Goal: Information Seeking & Learning: Check status

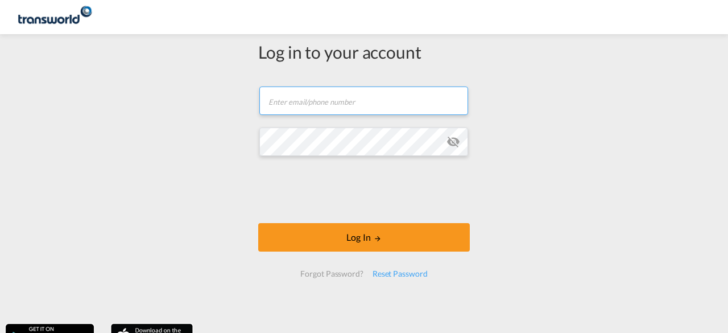
click at [338, 101] on input "text" at bounding box center [364, 101] width 209 height 28
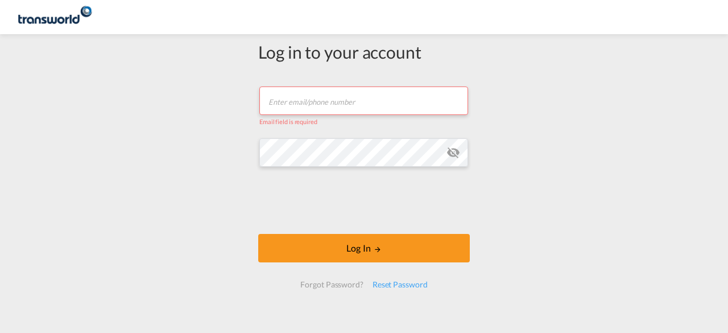
type input "[EMAIL_ADDRESS][DOMAIN_NAME]"
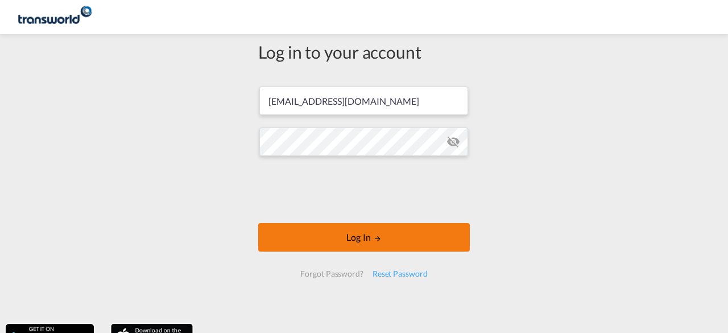
click at [346, 236] on button "Log In" at bounding box center [364, 237] width 212 height 28
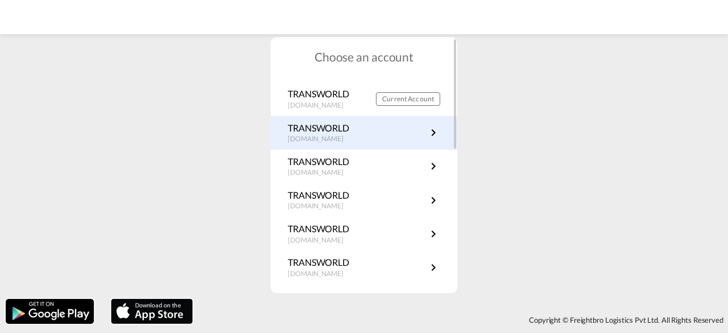
click at [430, 133] on md-icon "icon-chevron-right" at bounding box center [434, 133] width 14 height 14
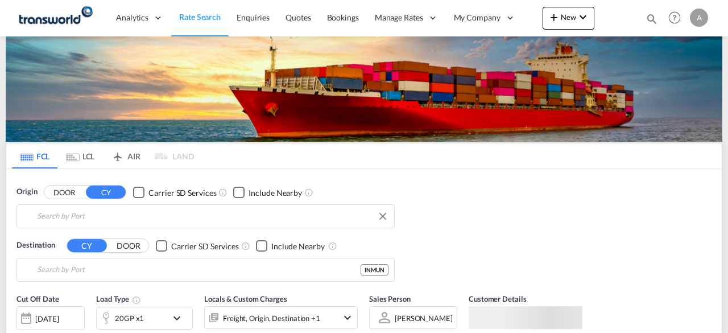
type input "[GEOGRAPHIC_DATA], [GEOGRAPHIC_DATA], [GEOGRAPHIC_DATA]"
type input "Port of Mundra, Mundra, INMUN"
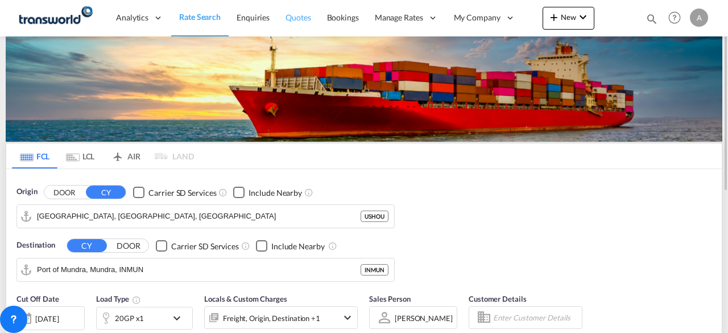
click at [300, 19] on span "Quotes" at bounding box center [298, 18] width 25 height 10
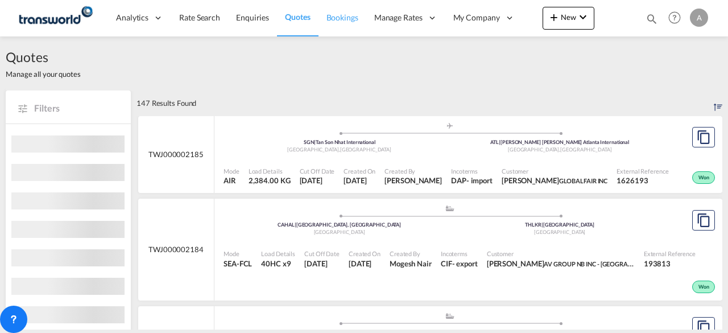
click at [337, 20] on span "Bookings" at bounding box center [343, 18] width 32 height 10
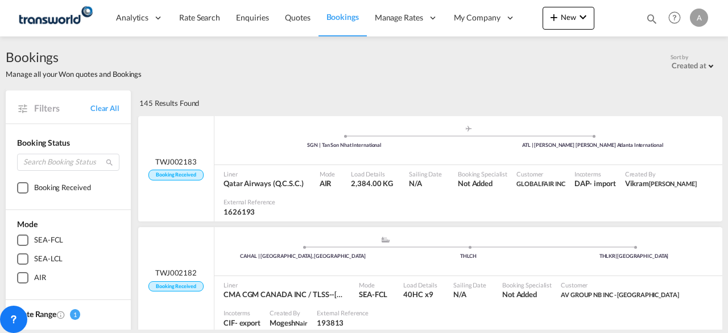
click at [650, 19] on md-icon "icon-magnify" at bounding box center [652, 19] width 13 height 13
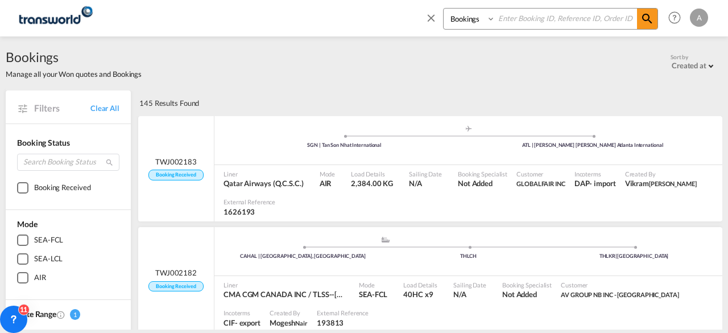
click at [538, 20] on input at bounding box center [567, 19] width 142 height 20
paste input "TWJ002179"
type input "TWJ002179"
click at [650, 21] on md-icon "icon-magnify" at bounding box center [648, 19] width 14 height 14
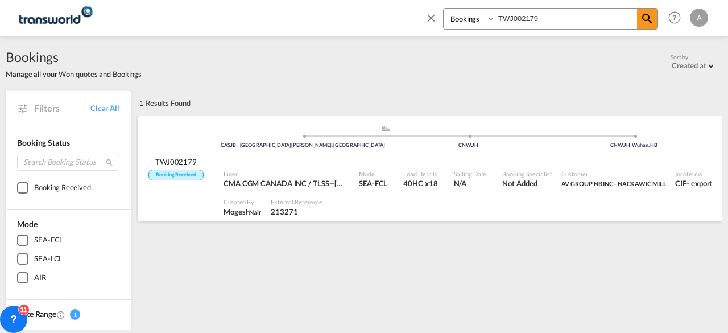
click at [430, 19] on md-icon "icon-close" at bounding box center [431, 17] width 13 height 13
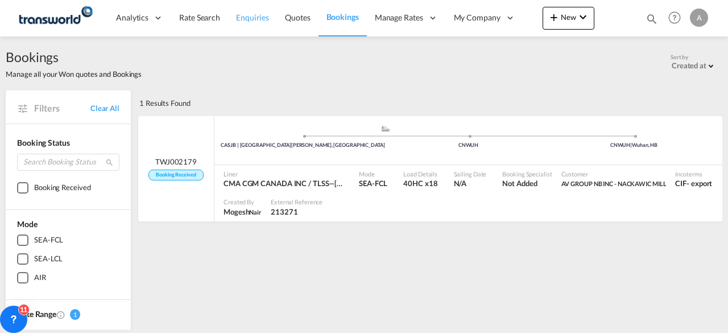
click at [249, 19] on span "Enquiries" at bounding box center [252, 18] width 33 height 10
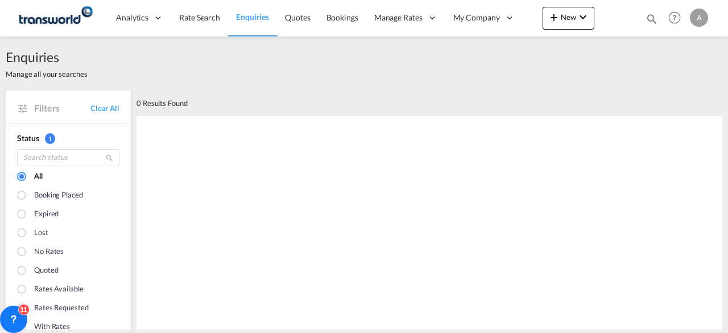
click at [256, 19] on span "Enquiries" at bounding box center [252, 17] width 33 height 10
click at [20, 270] on div at bounding box center [22, 271] width 11 height 11
click at [20, 233] on div at bounding box center [22, 233] width 11 height 11
click at [21, 177] on div at bounding box center [22, 177] width 11 height 11
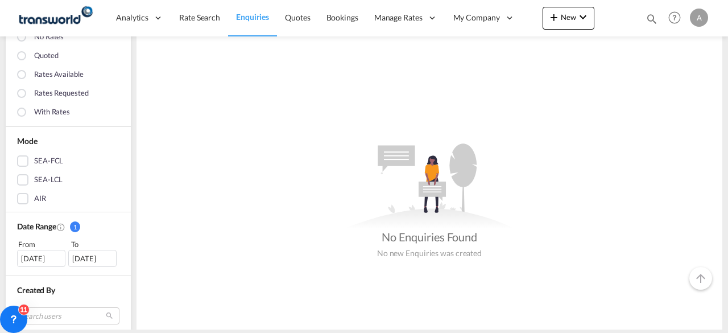
scroll to position [228, 0]
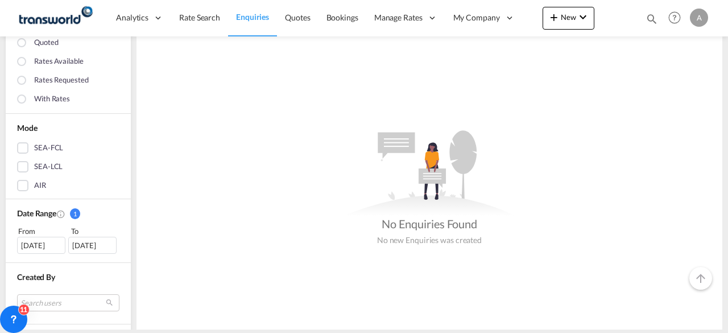
click at [50, 242] on div "[DATE]" at bounding box center [41, 245] width 48 height 17
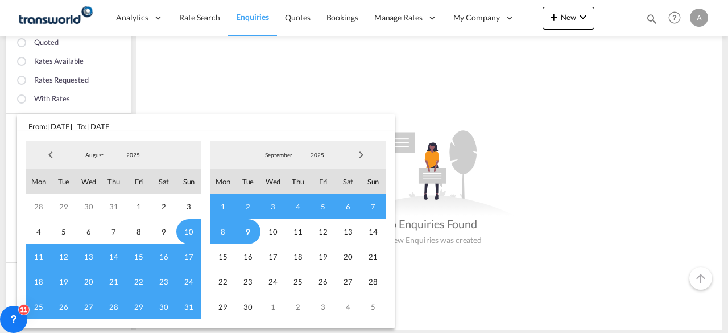
click at [215, 71] on md-backdrop at bounding box center [364, 166] width 728 height 333
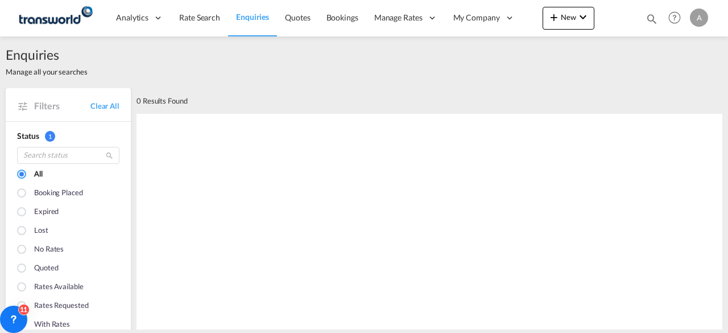
scroll to position [0, 0]
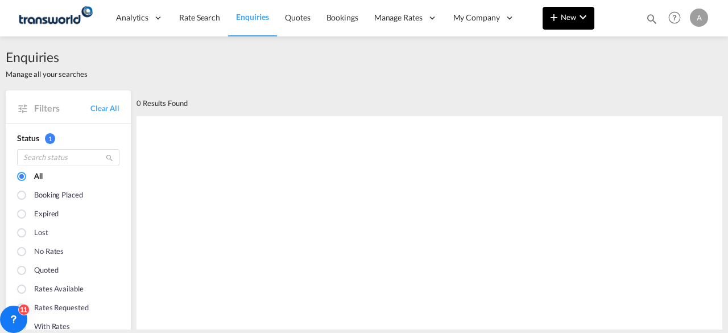
click at [569, 18] on span "New" at bounding box center [568, 17] width 43 height 9
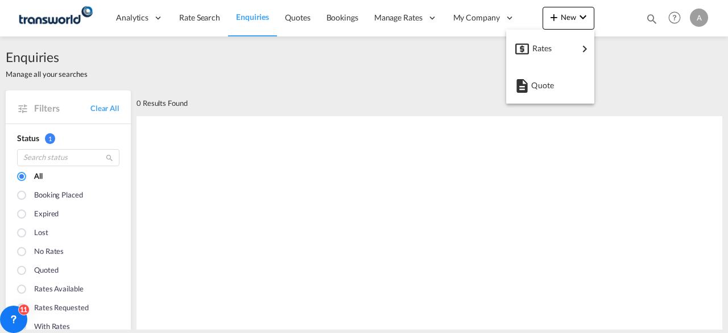
click at [299, 177] on md-backdrop at bounding box center [364, 166] width 728 height 333
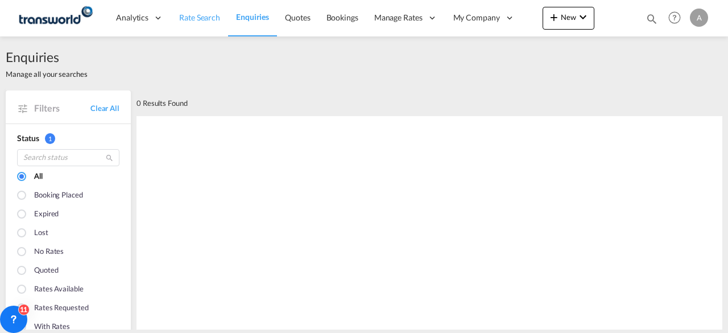
click at [199, 15] on span "Rate Search" at bounding box center [199, 18] width 41 height 10
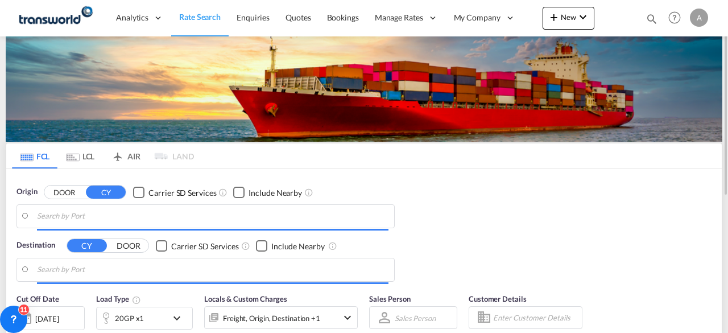
type input "Port of Houston, Houston, USHOU"
type input "Port of Mundra, Mundra, INMUN"
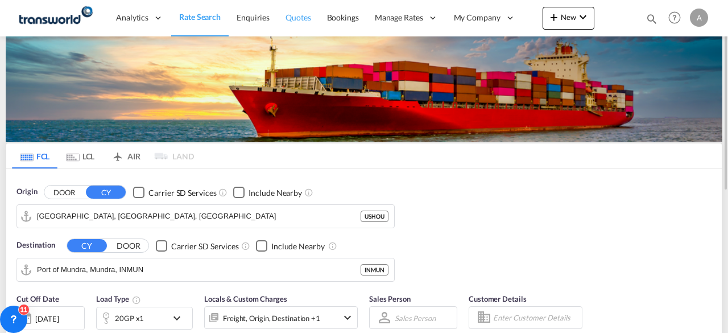
click at [294, 21] on span "Quotes" at bounding box center [298, 18] width 25 height 10
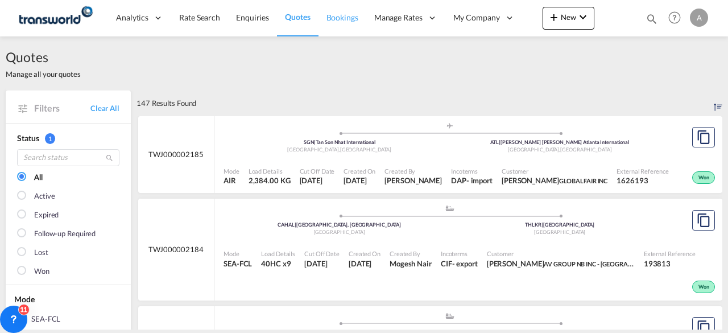
click at [344, 20] on span "Bookings" at bounding box center [343, 18] width 32 height 10
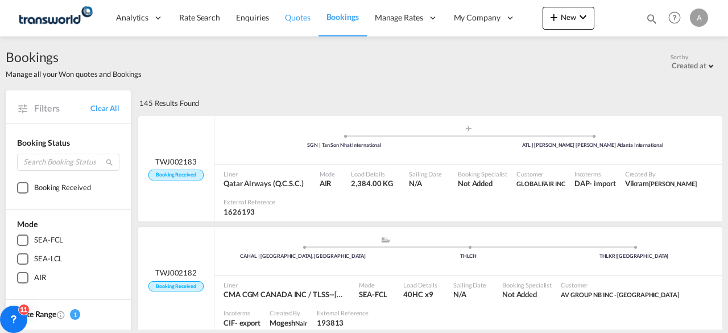
click at [297, 23] on link "Quotes" at bounding box center [297, 17] width 41 height 37
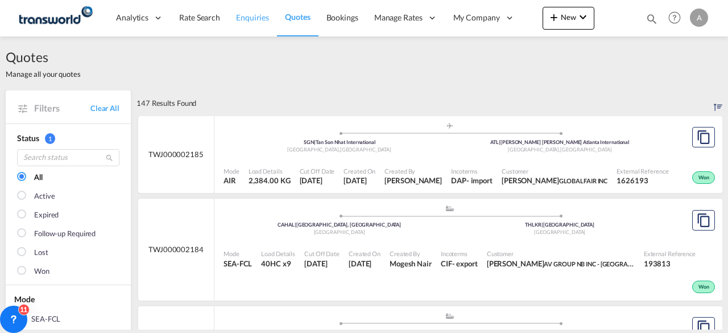
click at [257, 22] on span "Enquiries" at bounding box center [252, 18] width 33 height 10
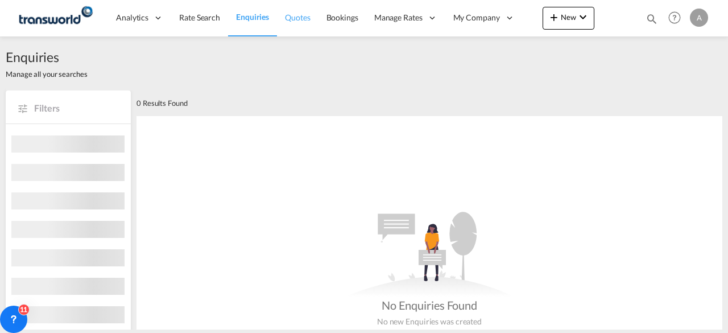
click at [297, 18] on span "Quotes" at bounding box center [297, 18] width 25 height 10
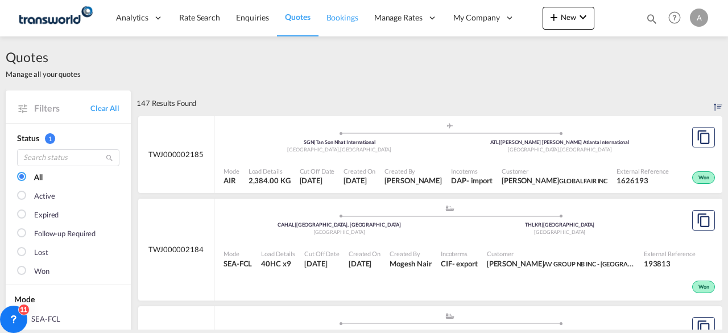
click at [344, 17] on span "Bookings" at bounding box center [343, 18] width 32 height 10
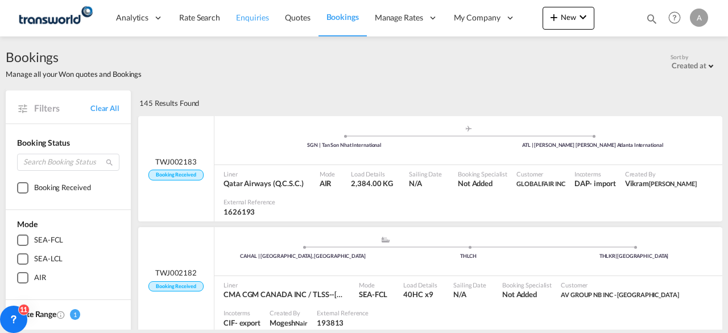
click at [246, 16] on span "Enquiries" at bounding box center [252, 18] width 33 height 10
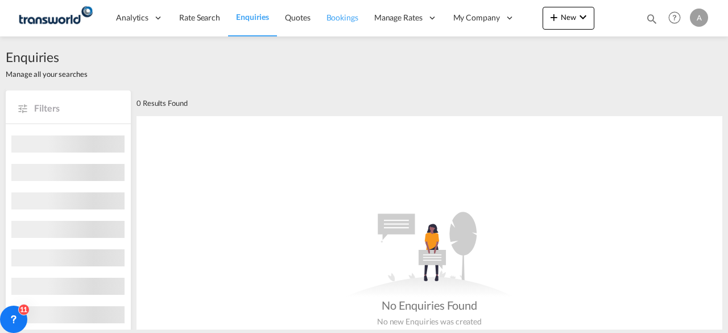
click at [347, 20] on span "Bookings" at bounding box center [343, 18] width 32 height 10
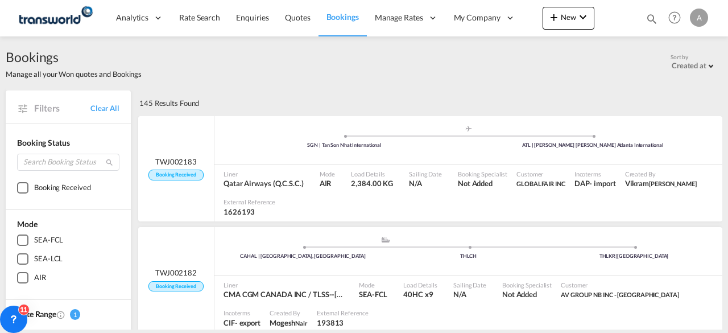
click at [652, 16] on md-icon "icon-magnify" at bounding box center [652, 19] width 13 height 13
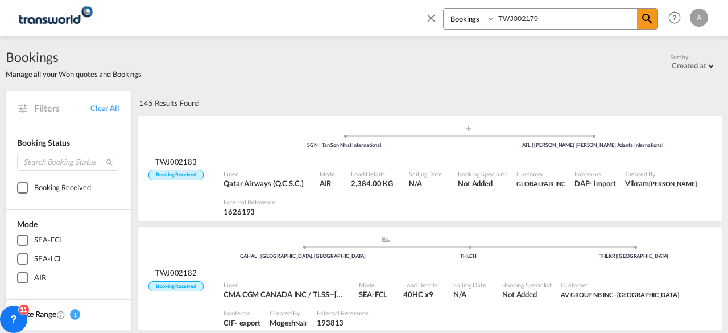
drag, startPoint x: 545, startPoint y: 18, endPoint x: 460, endPoint y: 26, distance: 85.1
click at [460, 26] on div "Bookings Quotes Enquiries TWJ002179" at bounding box center [550, 19] width 215 height 22
paste input "1678"
type input "167879"
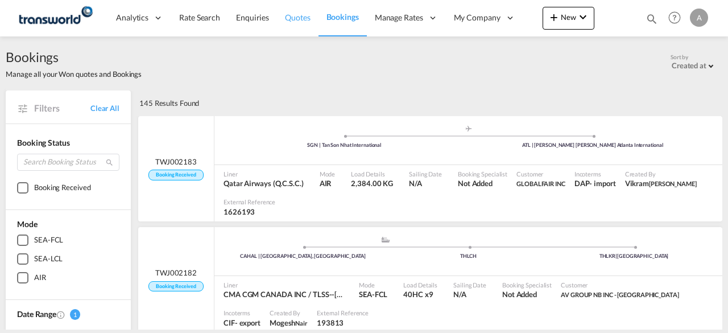
click at [298, 16] on span "Quotes" at bounding box center [297, 18] width 25 height 10
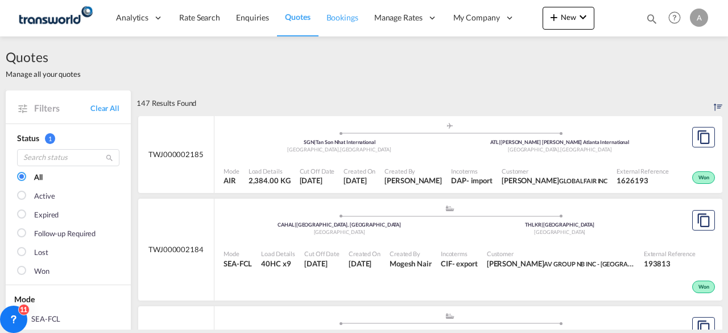
click at [339, 19] on span "Bookings" at bounding box center [343, 18] width 32 height 10
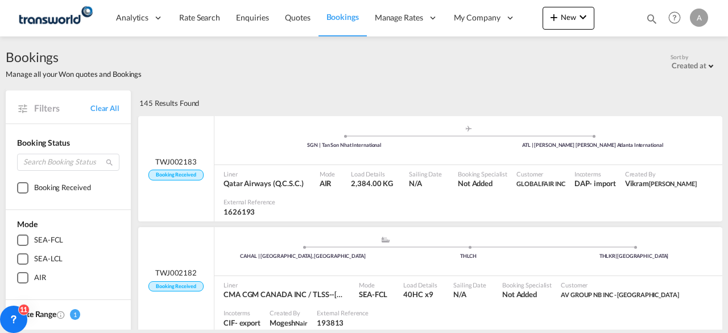
click at [652, 16] on md-icon "icon-magnify" at bounding box center [652, 19] width 13 height 13
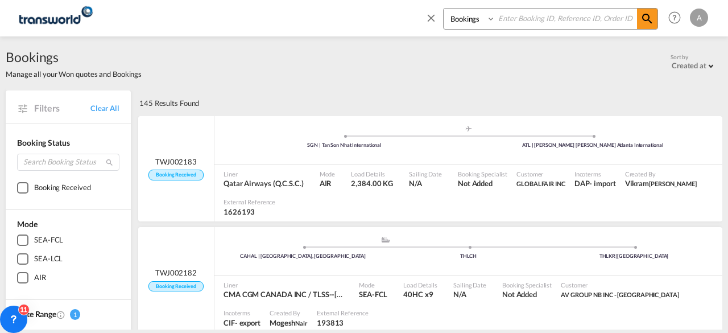
click at [528, 17] on input at bounding box center [567, 19] width 142 height 20
paste input "TWJ002179"
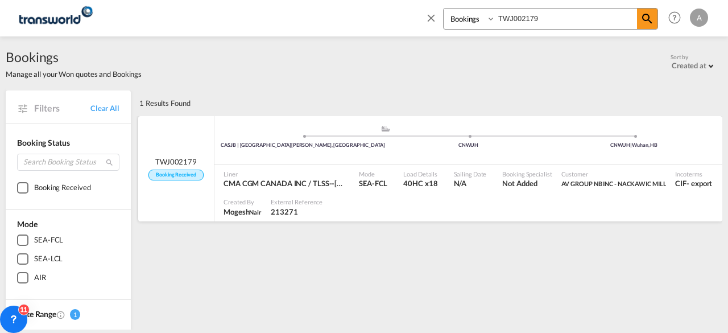
click at [291, 156] on div ".a{fill:#aaa8ad;} .a{fill:#aaa8ad;} CASJB | Saint-John, NB CNWUH CNWUH | Wuhan,…" at bounding box center [469, 142] width 508 height 34
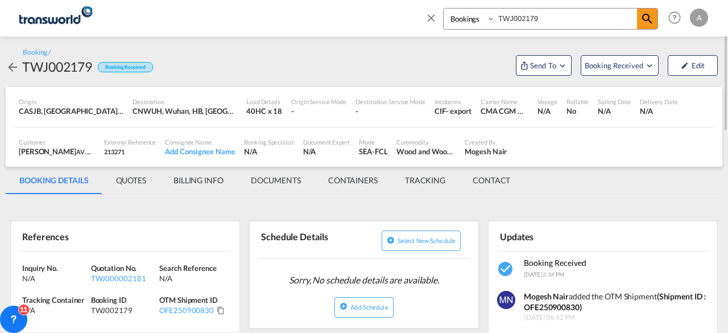
click at [10, 65] on md-icon "icon-arrow-left" at bounding box center [13, 67] width 14 height 14
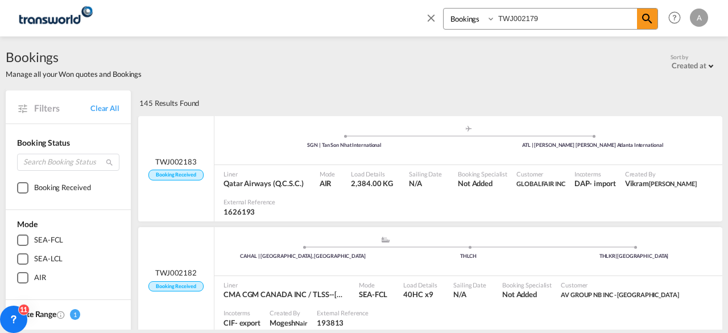
click at [575, 20] on input "TWJ002179" at bounding box center [567, 19] width 142 height 20
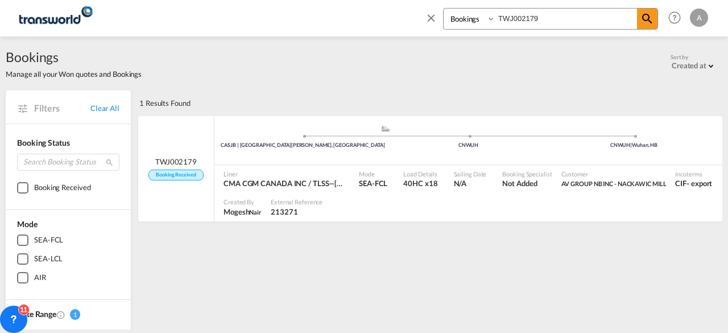
drag, startPoint x: 555, startPoint y: 19, endPoint x: 447, endPoint y: 26, distance: 108.4
click at [451, 31] on div "Bookings Quotes Enquiries TWJ002179" at bounding box center [541, 21] width 233 height 27
paste input "022"
type input "TWJ002022"
click at [338, 159] on div ".a{fill:#aaa8ad;} .a{fill:#aaa8ad;} CASJB | Saint-John, NB THLCH THLKR | Lat Kr…" at bounding box center [469, 143] width 508 height 37
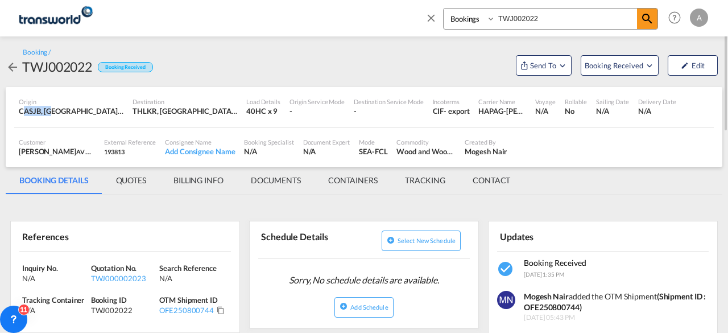
drag, startPoint x: 25, startPoint y: 108, endPoint x: 60, endPoint y: 116, distance: 35.6
click at [54, 113] on div "CASJB, [GEOGRAPHIC_DATA], [GEOGRAPHIC_DATA], [GEOGRAPHIC_DATA], [GEOGRAPHIC_DAT…" at bounding box center [71, 111] width 105 height 10
drag, startPoint x: 160, startPoint y: 112, endPoint x: 143, endPoint y: 110, distance: 17.8
click at [143, 110] on div "THLKR, [GEOGRAPHIC_DATA], [GEOGRAPHIC_DATA], [GEOGRAPHIC_DATA], [GEOGRAPHIC_DAT…" at bounding box center [185, 111] width 105 height 10
drag, startPoint x: 24, startPoint y: 64, endPoint x: 93, endPoint y: 60, distance: 69.0
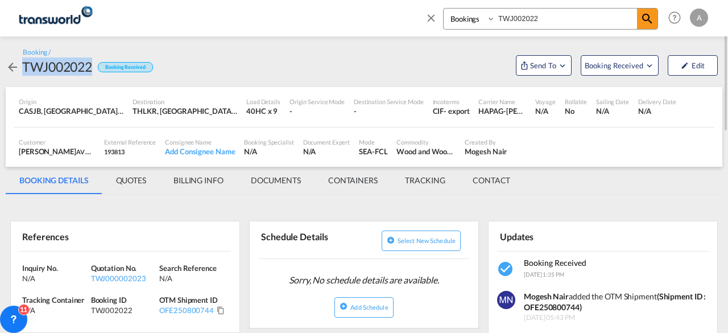
click at [92, 60] on div "TWJ002022" at bounding box center [57, 66] width 70 height 18
copy div "TWJ002022"
click at [11, 68] on md-icon "icon-arrow-left" at bounding box center [13, 67] width 14 height 14
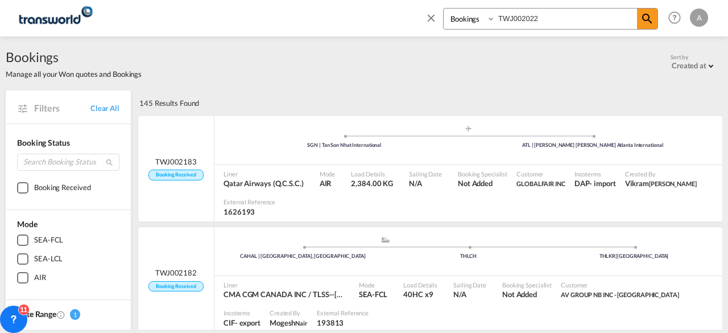
drag, startPoint x: 519, startPoint y: 22, endPoint x: 456, endPoint y: 21, distance: 63.2
click at [457, 20] on div "Bookings Quotes Enquiries TWJ002022" at bounding box center [550, 19] width 215 height 22
drag, startPoint x: 425, startPoint y: 14, endPoint x: 429, endPoint y: 19, distance: 6.4
click at [426, 17] on div "Bookings Quotes Enquiries TWJ002022 Help Resources Product Release A My Profile…" at bounding box center [564, 17] width 293 height 35
drag, startPoint x: 429, startPoint y: 19, endPoint x: 348, endPoint y: 99, distance: 114.3
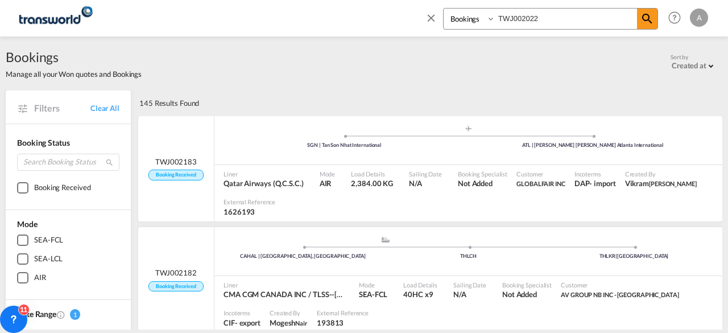
click at [430, 20] on md-icon "icon-close" at bounding box center [431, 17] width 13 height 13
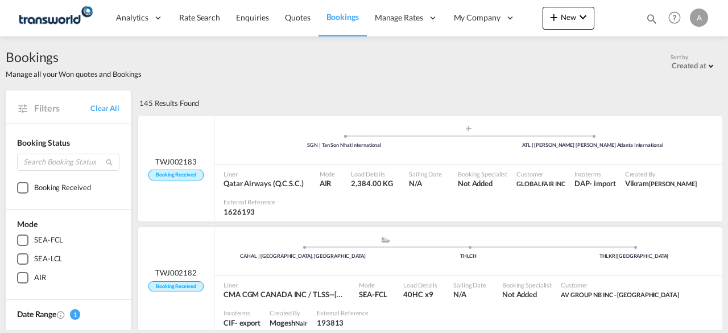
click at [22, 239] on div "SEA-FCL" at bounding box center [22, 239] width 11 height 11
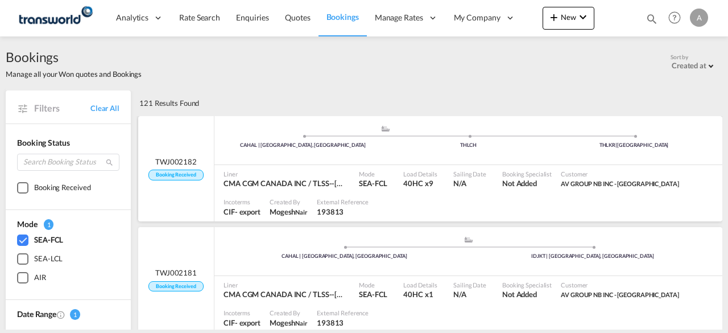
click at [335, 182] on span "CMA CGM CANADA INC / TLSS--[GEOGRAPHIC_DATA]" at bounding box center [284, 183] width 120 height 10
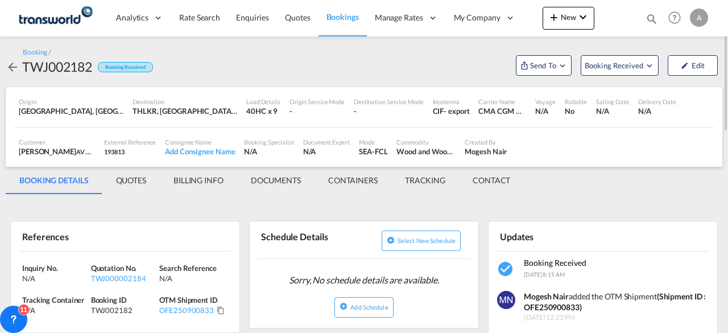
click at [11, 67] on md-icon "icon-arrow-left" at bounding box center [13, 67] width 14 height 14
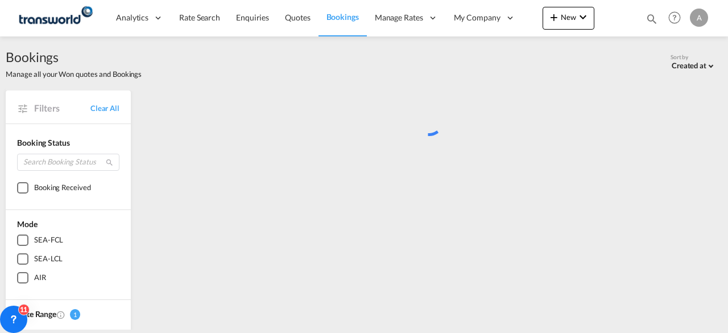
click at [709, 65] on span at bounding box center [711, 65] width 5 height 5
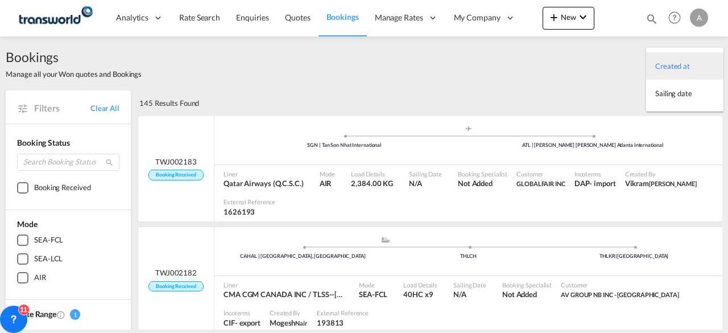
click at [666, 64] on div "Created at" at bounding box center [673, 66] width 35 height 10
click at [21, 237] on div "SEA-FCL" at bounding box center [22, 239] width 11 height 11
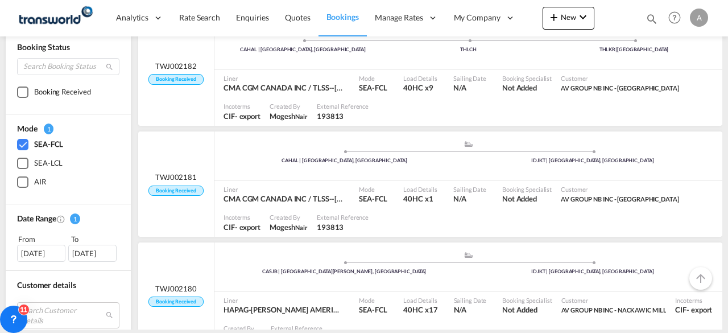
scroll to position [114, 0]
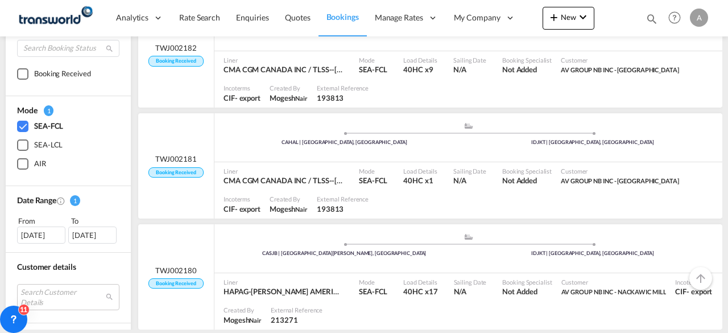
click at [36, 230] on div "[DATE]" at bounding box center [41, 235] width 48 height 17
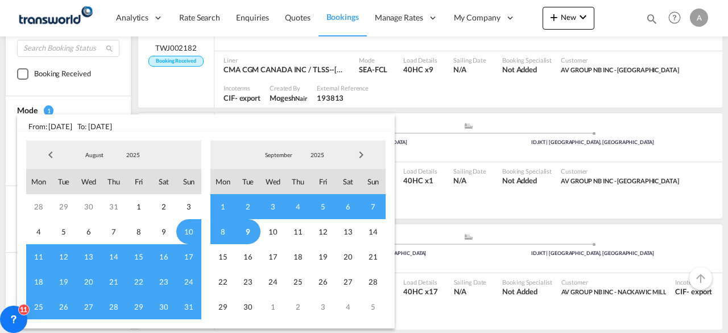
click at [246, 227] on span "9" at bounding box center [248, 231] width 25 height 25
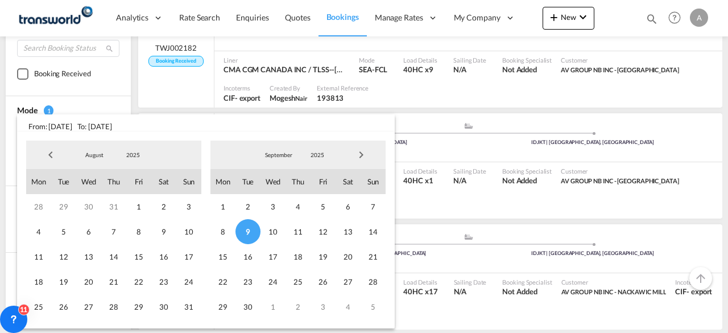
click at [247, 230] on span "9" at bounding box center [248, 231] width 25 height 25
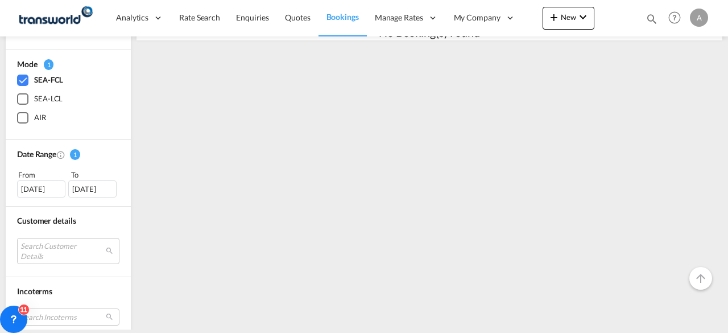
scroll to position [171, 0]
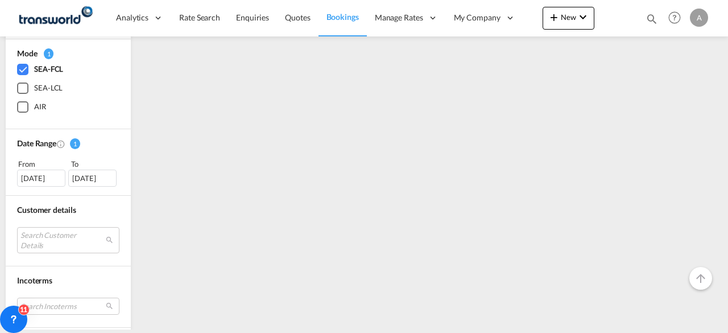
click at [46, 175] on div "[DATE]" at bounding box center [41, 178] width 48 height 17
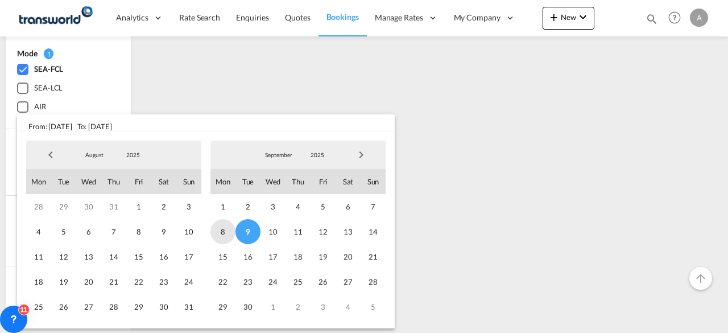
click at [224, 227] on span "8" at bounding box center [223, 231] width 25 height 25
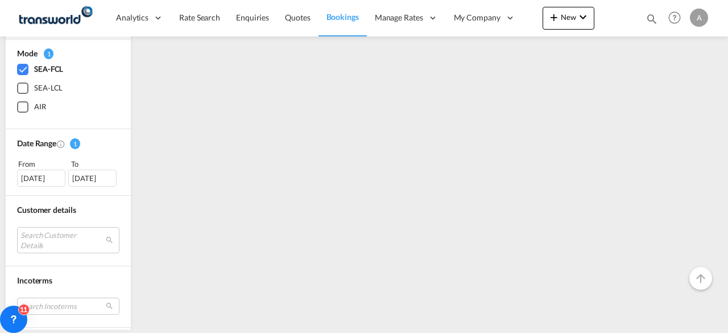
click at [47, 175] on div "[DATE]" at bounding box center [41, 178] width 48 height 17
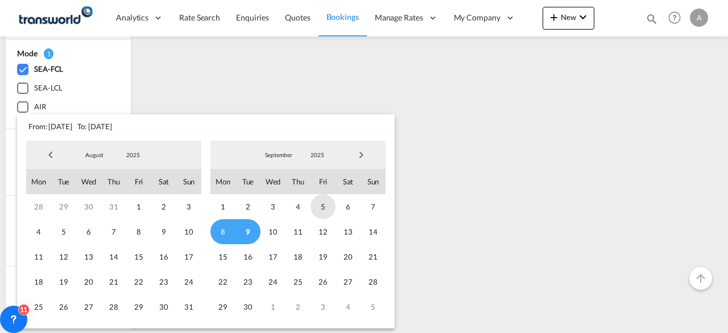
click at [321, 202] on span "5" at bounding box center [323, 206] width 25 height 25
click at [249, 227] on span "9" at bounding box center [248, 231] width 25 height 25
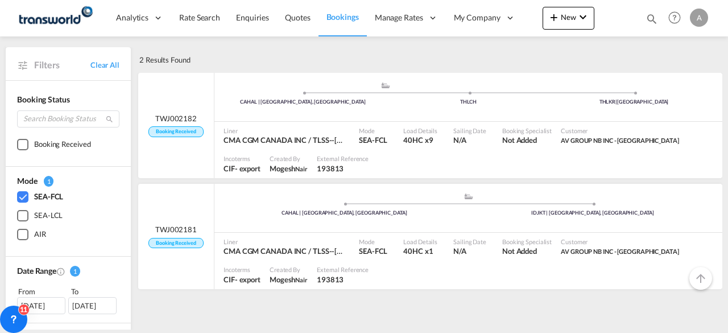
scroll to position [57, 0]
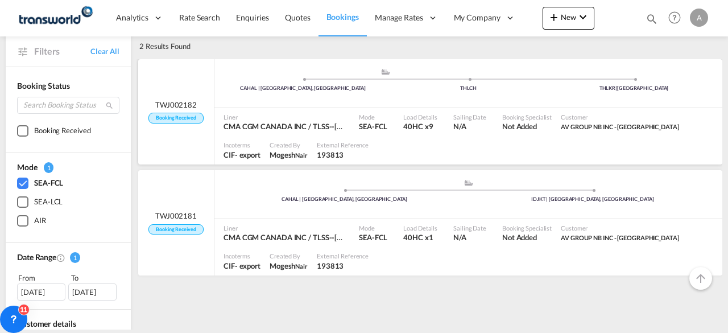
click at [371, 109] on div "Mode SEA-FCL" at bounding box center [377, 122] width 44 height 28
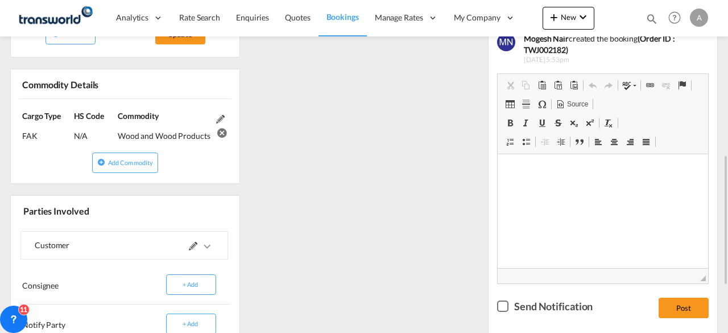
scroll to position [518, 0]
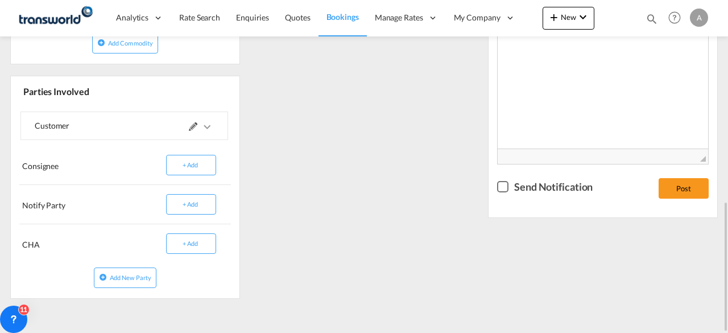
click at [501, 181] on div "Checkbox No Ink" at bounding box center [502, 186] width 11 height 11
click at [503, 183] on div "Checkbox No Ink" at bounding box center [502, 186] width 11 height 11
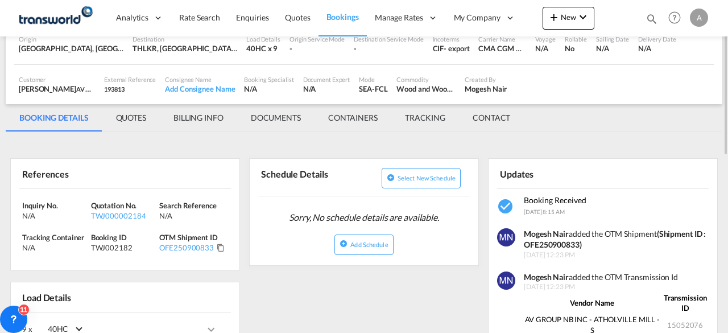
scroll to position [6, 0]
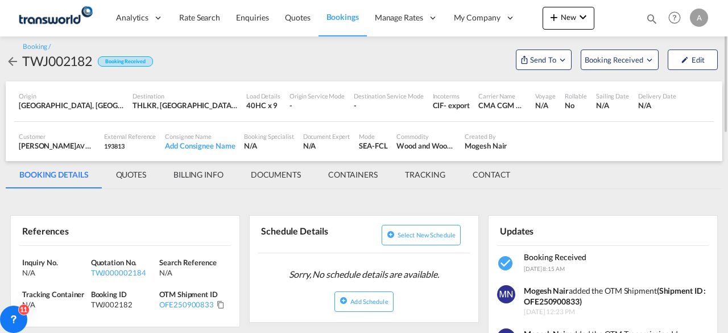
click at [127, 174] on md-tab-item "QUOTES" at bounding box center [130, 174] width 57 height 27
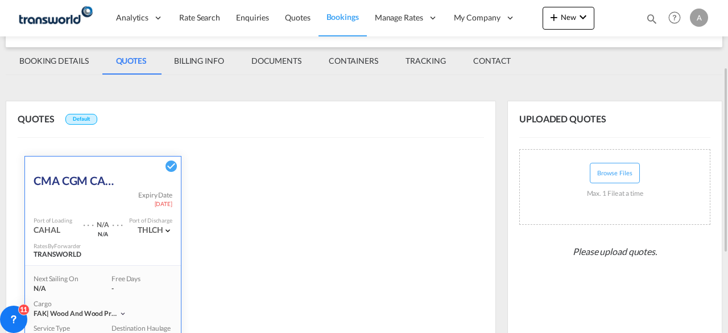
scroll to position [262, 0]
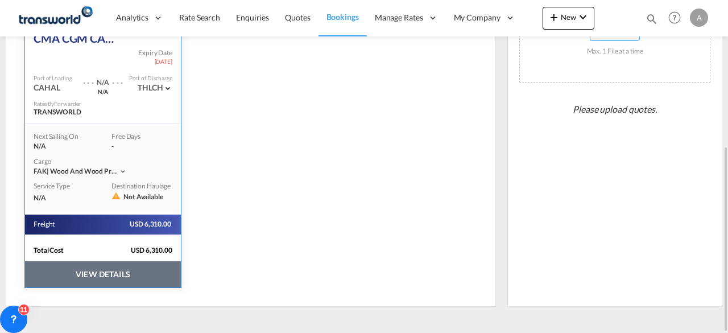
click at [96, 272] on button "VIEW DETAILS" at bounding box center [103, 274] width 156 height 26
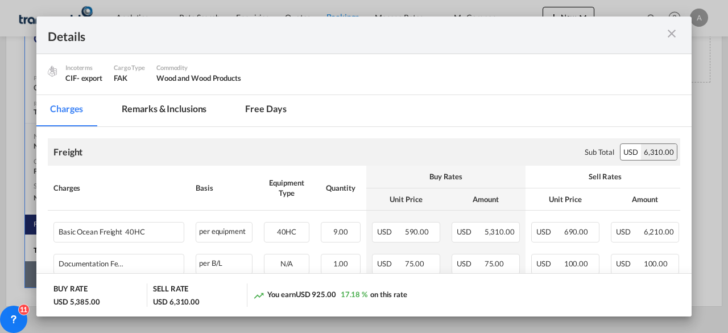
scroll to position [148, 0]
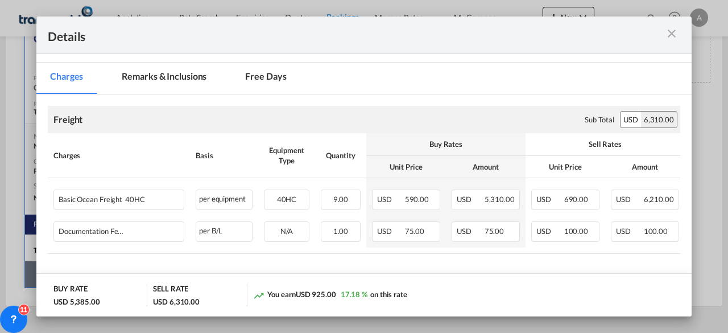
click at [673, 31] on md-icon "icon-close m-3 fg-AAA8AD cursor" at bounding box center [672, 34] width 14 height 14
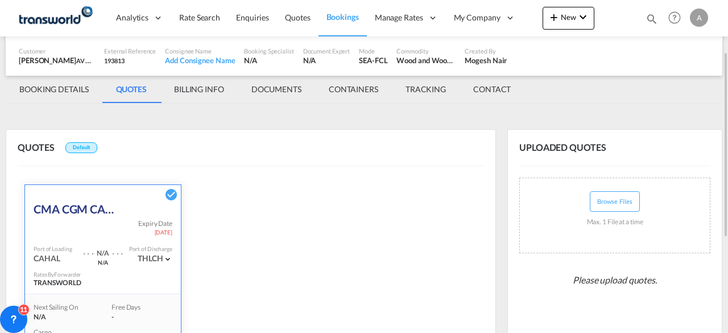
scroll to position [34, 0]
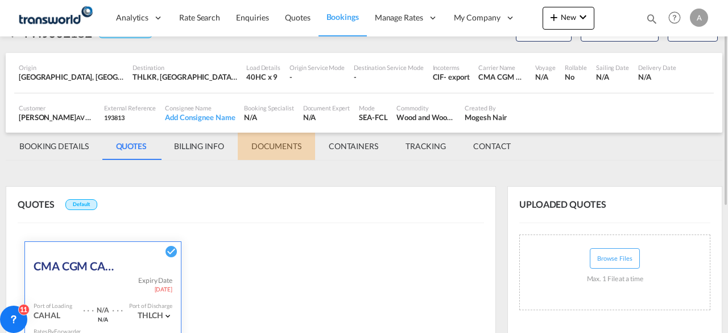
click at [281, 143] on md-tab-item "DOCUMENTS" at bounding box center [276, 146] width 77 height 27
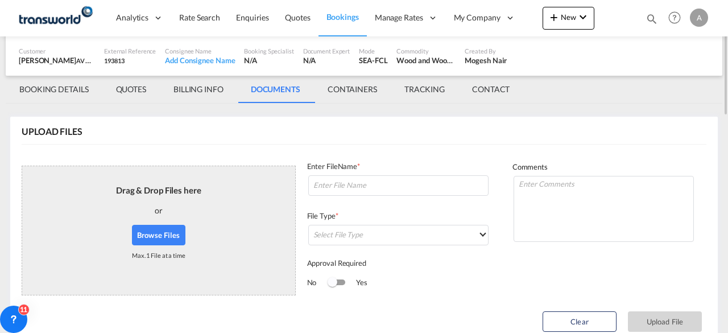
scroll to position [0, 0]
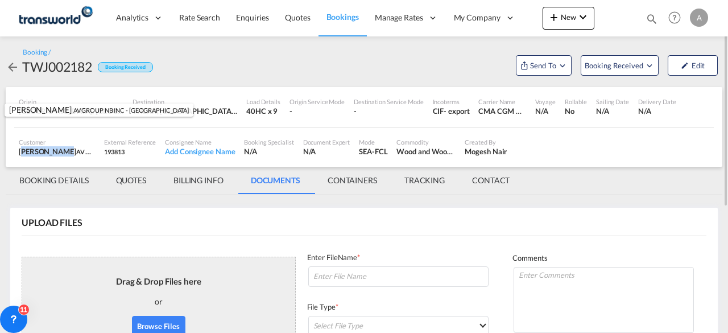
drag, startPoint x: 19, startPoint y: 152, endPoint x: 63, endPoint y: 155, distance: 43.4
click at [63, 155] on div "[PERSON_NAME] AV GROUP NB INC - ATHOLVILLE MILL , +-1 more" at bounding box center [57, 151] width 76 height 10
drag, startPoint x: 432, startPoint y: 112, endPoint x: 449, endPoint y: 114, distance: 17.2
click at [449, 114] on div "CIF - export" at bounding box center [451, 111] width 37 height 10
drag, startPoint x: 483, startPoint y: 109, endPoint x: 511, endPoint y: 110, distance: 28.5
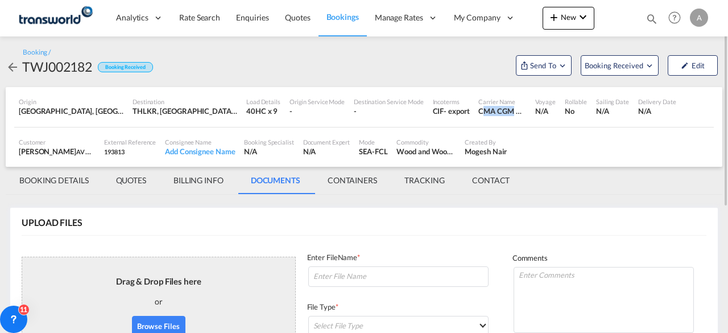
click at [511, 110] on div "CMA CGM CANADA INC / TLSS--[GEOGRAPHIC_DATA]" at bounding box center [503, 111] width 48 height 10
drag, startPoint x: 360, startPoint y: 154, endPoint x: 384, endPoint y: 153, distance: 23.9
click at [384, 153] on div "SEA-FCL" at bounding box center [373, 151] width 28 height 10
drag, startPoint x: 403, startPoint y: 152, endPoint x: 442, endPoint y: 155, distance: 38.8
click at [442, 155] on div "Wood and Wood Products" at bounding box center [426, 151] width 59 height 10
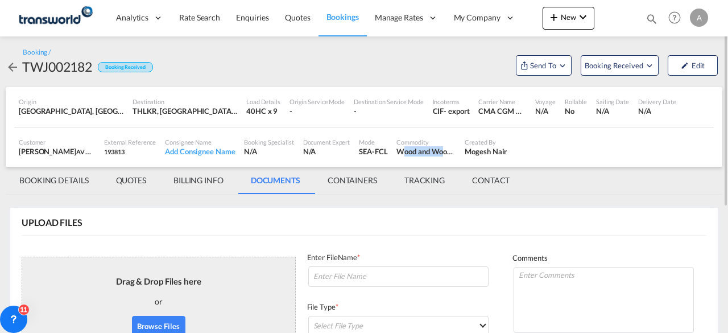
click at [414, 152] on div "Wood and Wood Products" at bounding box center [426, 151] width 59 height 10
click at [206, 179] on md-tab-item "BILLING INFO" at bounding box center [198, 180] width 77 height 27
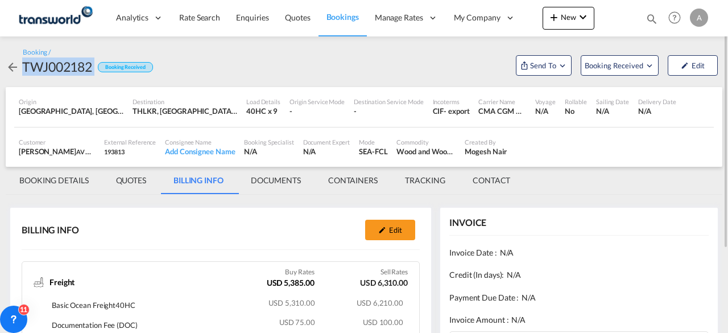
drag, startPoint x: 24, startPoint y: 61, endPoint x: 94, endPoint y: 67, distance: 70.8
click at [94, 67] on div "TWJ002182 Booking Received" at bounding box center [79, 66] width 147 height 18
copy div "TWJ002182"
click at [650, 65] on md-icon "Open demo menu" at bounding box center [650, 65] width 10 height 10
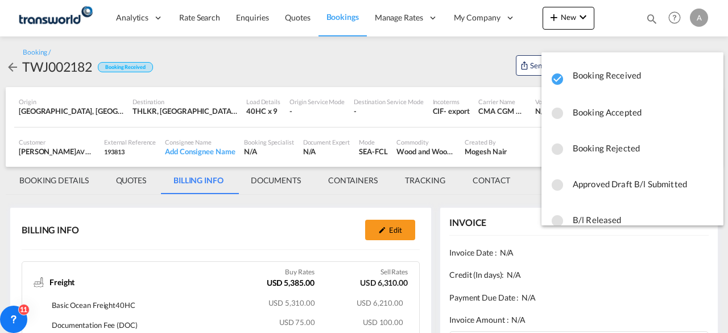
click at [435, 70] on md-backdrop at bounding box center [364, 166] width 728 height 333
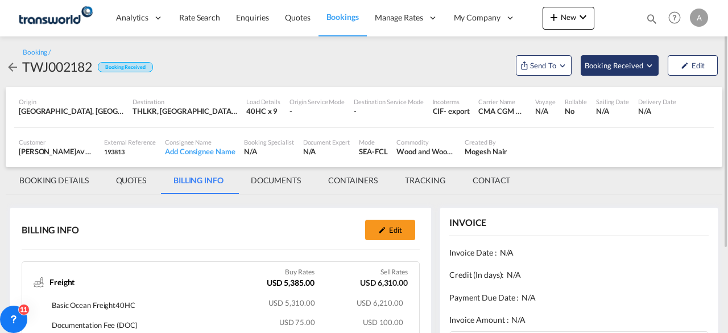
click at [649, 67] on md-icon "Open demo menu" at bounding box center [650, 65] width 10 height 10
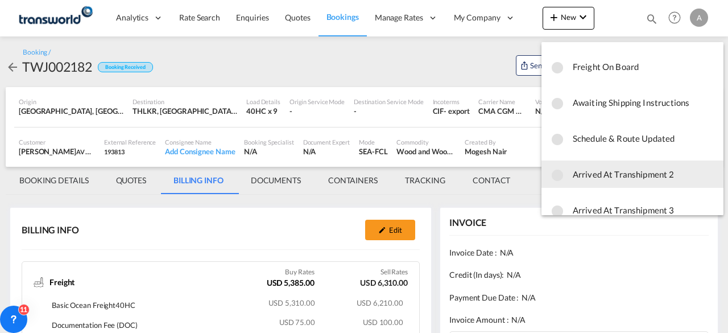
scroll to position [398, 0]
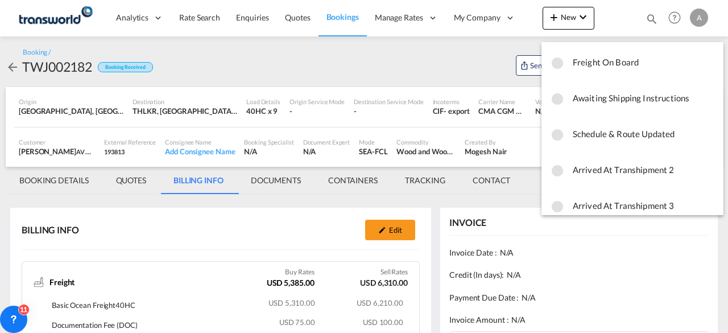
click at [388, 59] on md-backdrop at bounding box center [364, 166] width 728 height 333
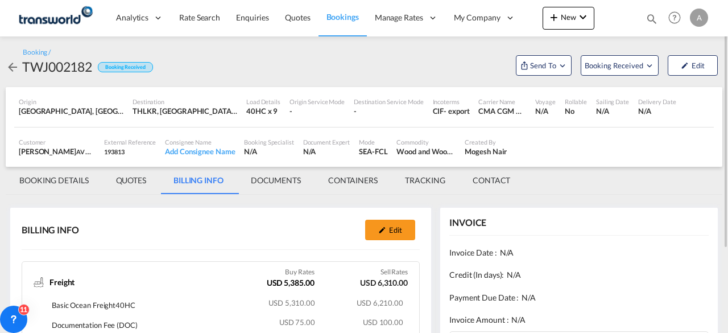
click at [286, 180] on md-tab-item "DOCUMENTS" at bounding box center [275, 180] width 77 height 27
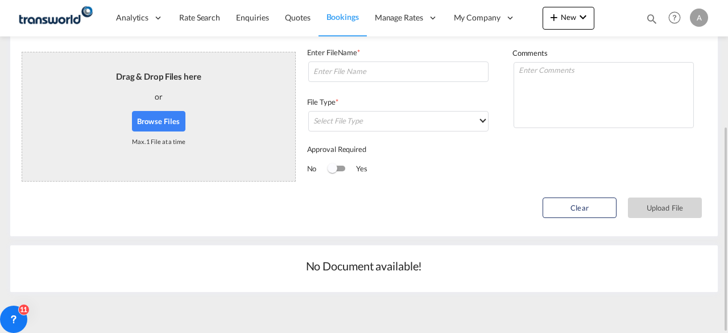
scroll to position [0, 0]
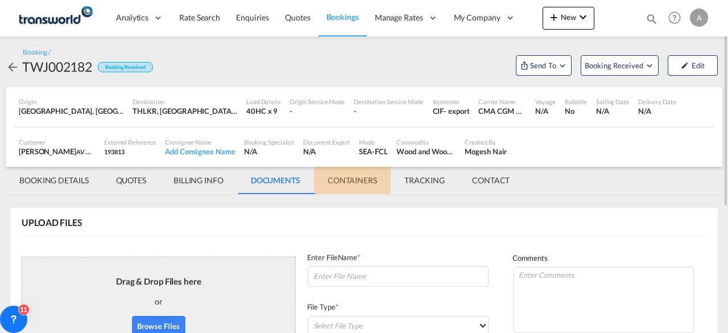
click at [370, 183] on md-tab-item "CONTAINERS" at bounding box center [352, 180] width 77 height 27
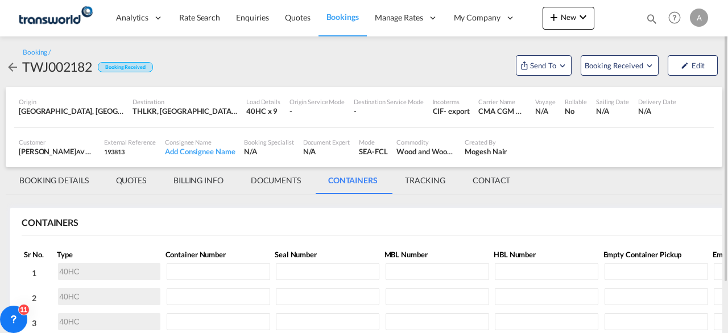
click at [443, 179] on md-tab-item "TRACKING" at bounding box center [426, 180] width 68 height 27
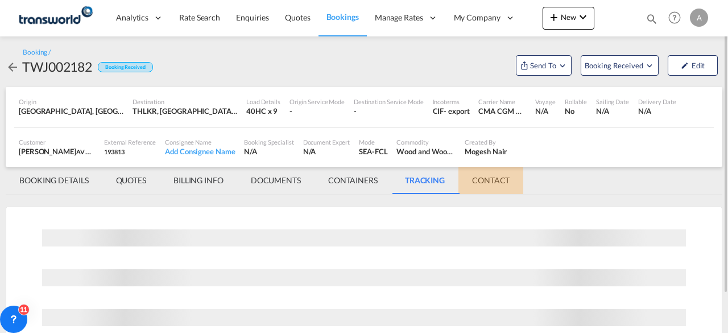
click at [493, 179] on md-tab-item "CONTACT" at bounding box center [491, 180] width 65 height 27
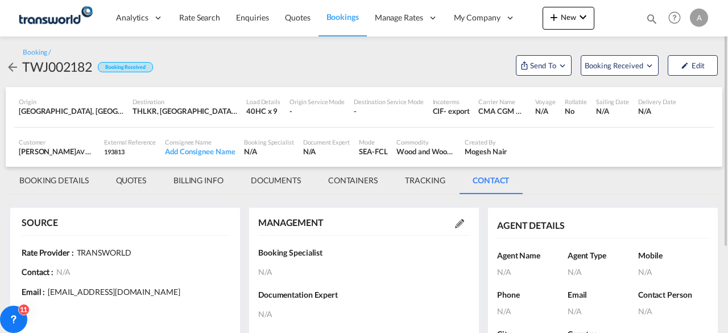
click at [40, 180] on md-tab-item "BOOKING DETAILS" at bounding box center [54, 180] width 97 height 27
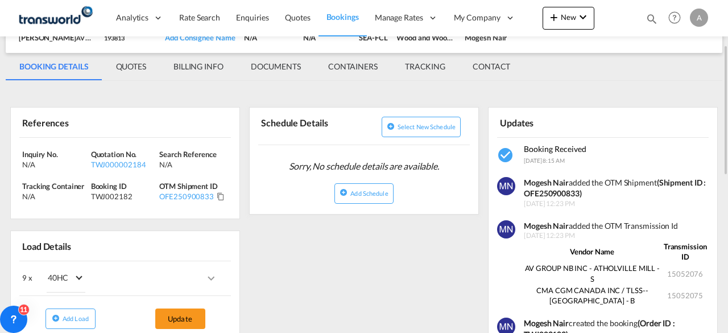
scroll to position [228, 0]
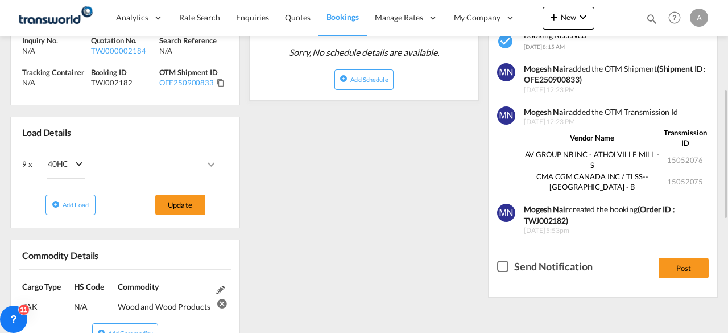
click at [501, 268] on div "Checkbox No Ink" at bounding box center [502, 266] width 11 height 11
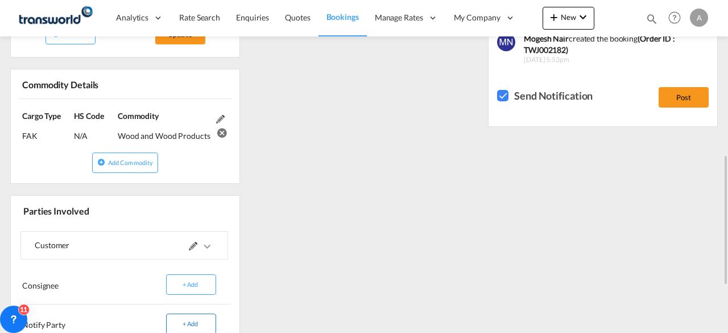
scroll to position [518, 0]
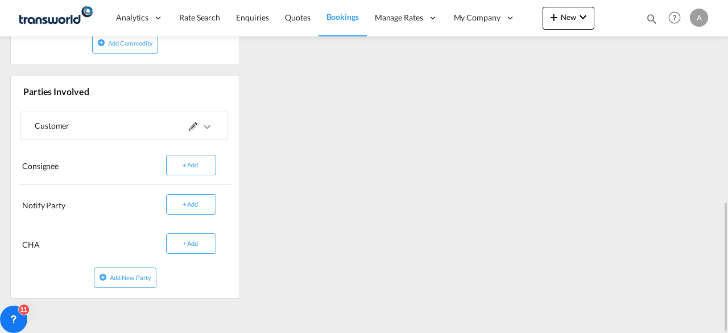
click at [192, 123] on md-icon at bounding box center [193, 126] width 9 height 9
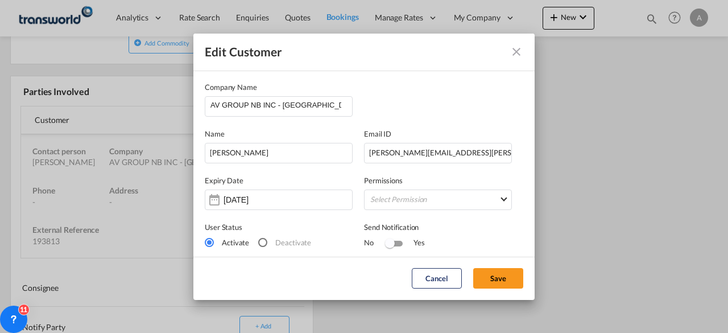
scroll to position [517, 0]
drag, startPoint x: 288, startPoint y: 105, endPoint x: 211, endPoint y: 104, distance: 76.8
click at [211, 104] on input "AV GROUP NB INC - [GEOGRAPHIC_DATA]" at bounding box center [282, 105] width 142 height 17
drag, startPoint x: 443, startPoint y: 154, endPoint x: 368, endPoint y: 151, distance: 75.7
click at [366, 149] on input "[PERSON_NAME][EMAIL_ADDRESS][PERSON_NAME][DOMAIN_NAME]" at bounding box center [438, 153] width 148 height 20
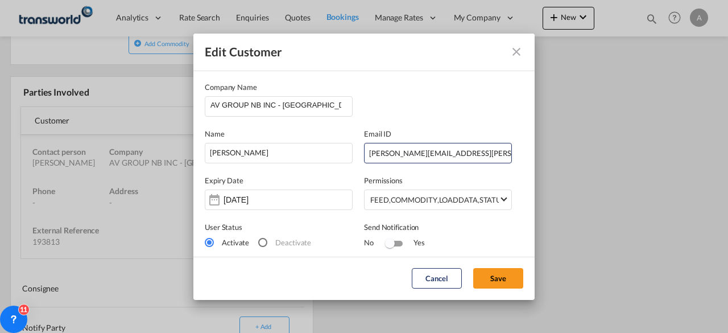
click at [515, 54] on md-icon "icon-close" at bounding box center [517, 52] width 14 height 14
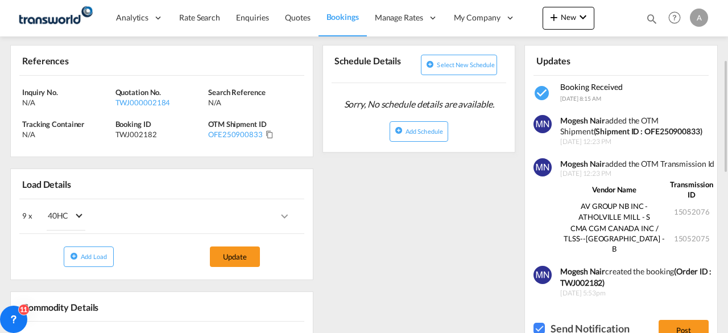
scroll to position [233, 0]
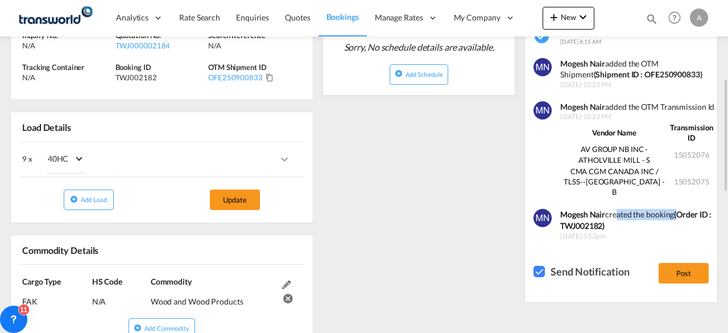
drag, startPoint x: 577, startPoint y: 201, endPoint x: 641, endPoint y: 199, distance: 63.8
click at [641, 209] on div "[PERSON_NAME] created the booking (Order ID : TWJ002182)" at bounding box center [638, 220] width 155 height 22
drag, startPoint x: 524, startPoint y: 223, endPoint x: 584, endPoint y: 229, distance: 60.7
click at [584, 229] on div "[PERSON_NAME] created the booking (Order ID : TWJ002182) [DATE] 5:53pm" at bounding box center [633, 223] width 163 height 35
click at [534, 266] on div "Checkbox No Ink" at bounding box center [539, 271] width 11 height 11
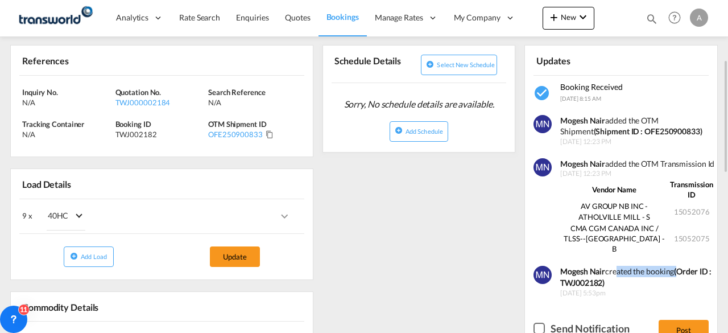
scroll to position [119, 0]
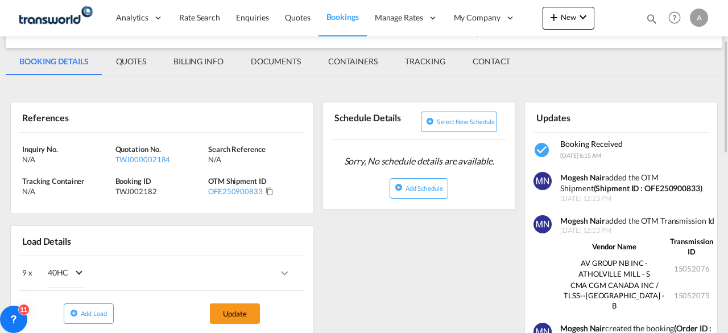
click at [133, 61] on md-tab-item "QUOTES" at bounding box center [130, 61] width 57 height 27
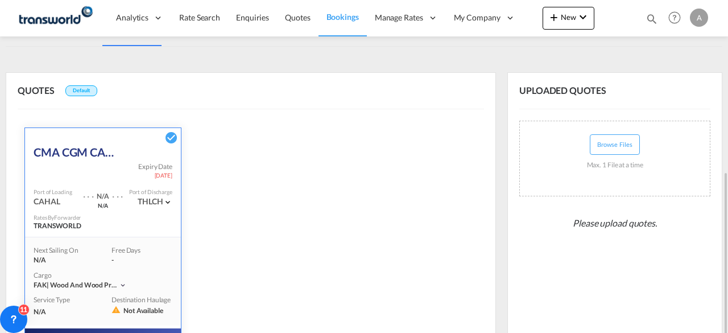
scroll to position [262, 0]
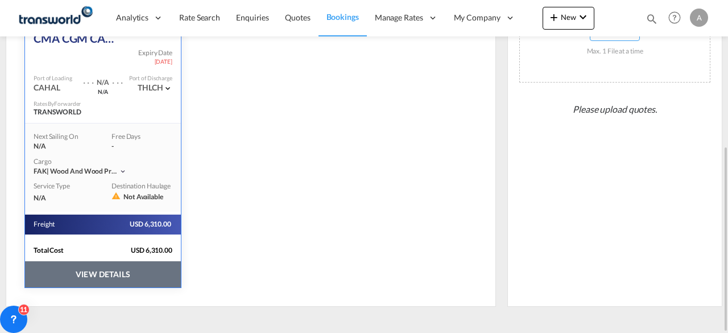
click at [100, 266] on button "VIEW DETAILS" at bounding box center [103, 274] width 156 height 26
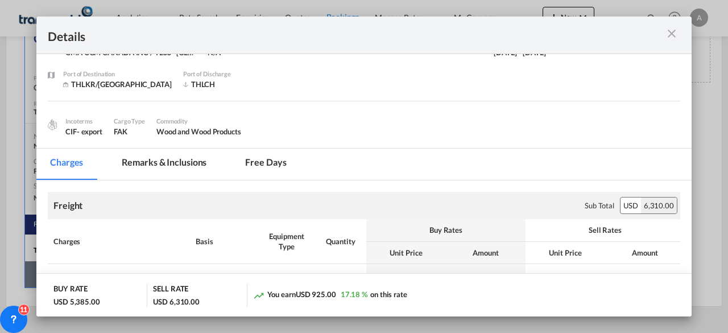
scroll to position [0, 0]
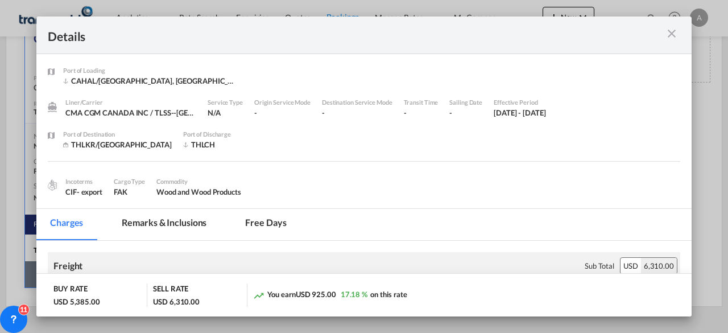
click at [175, 225] on md-tab-item "Remarks & Inclusions" at bounding box center [164, 224] width 112 height 31
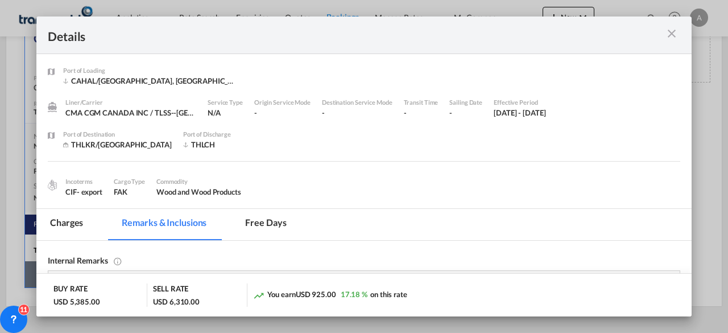
click at [268, 221] on md-tab-item "Free days" at bounding box center [266, 224] width 68 height 31
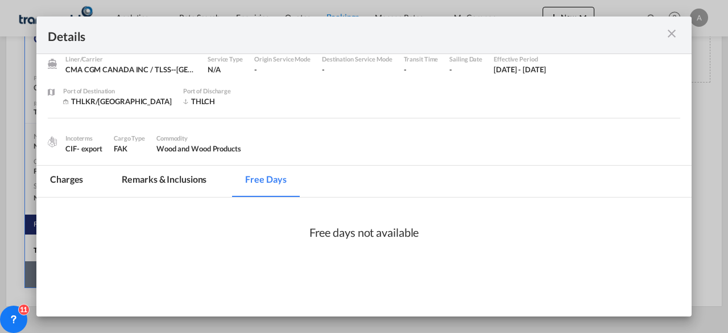
scroll to position [91, 0]
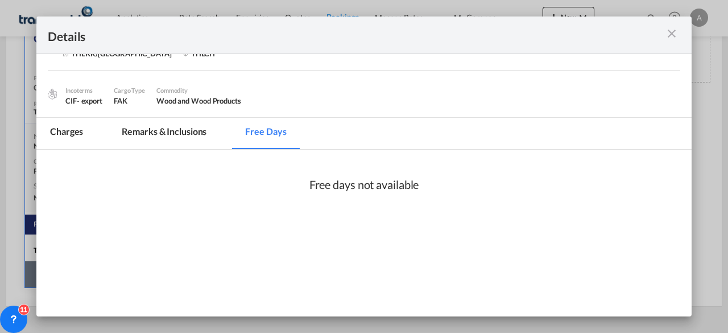
click at [141, 131] on md-tab-item "Remarks & Inclusions" at bounding box center [164, 133] width 112 height 31
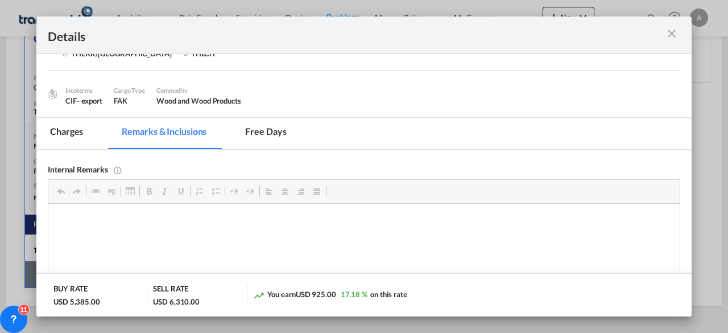
click at [669, 32] on md-icon "icon-close m-3 fg-AAA8AD cursor" at bounding box center [672, 34] width 14 height 14
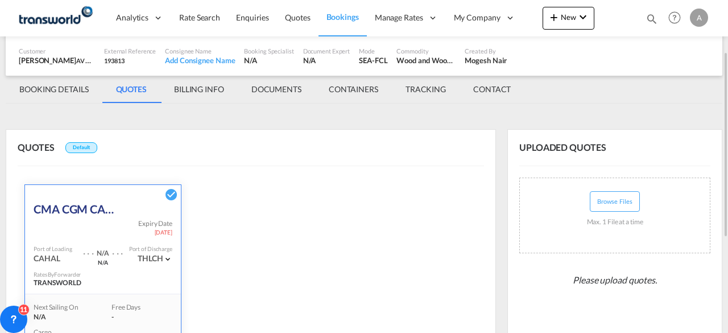
scroll to position [34, 0]
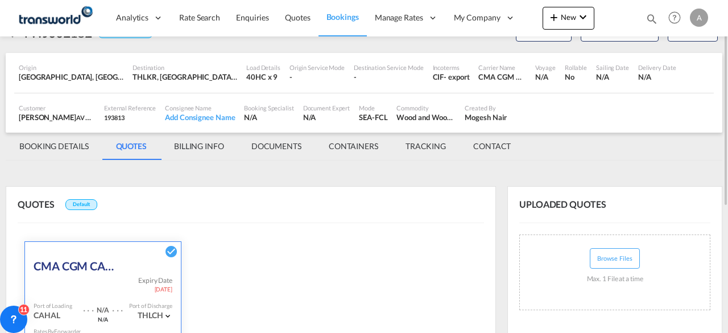
click at [278, 145] on md-tab-item "DOCUMENTS" at bounding box center [276, 146] width 77 height 27
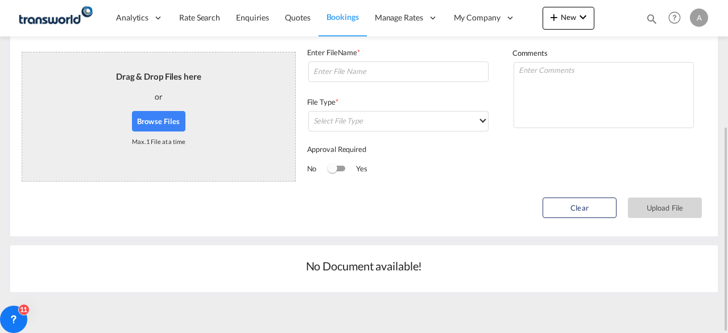
scroll to position [0, 0]
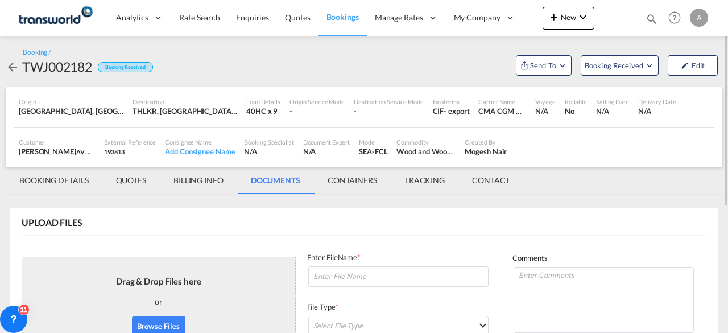
click at [10, 67] on md-icon "icon-arrow-left" at bounding box center [13, 67] width 14 height 14
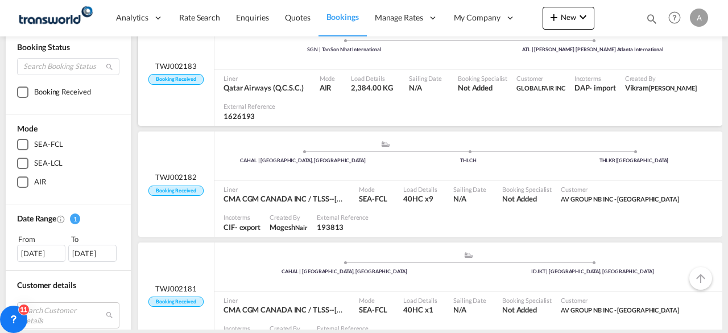
scroll to position [114, 0]
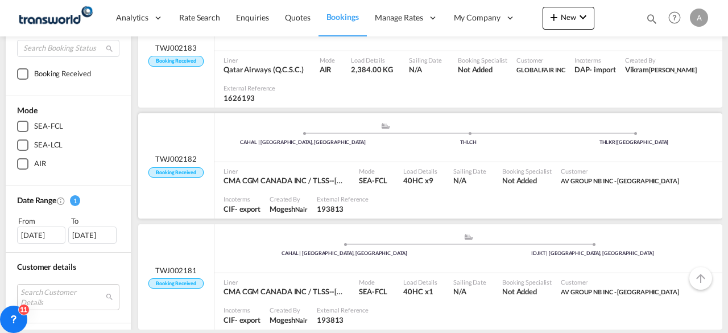
click at [339, 185] on span "CMA CGM CANADA INC / TLSS--[GEOGRAPHIC_DATA]" at bounding box center [284, 180] width 120 height 10
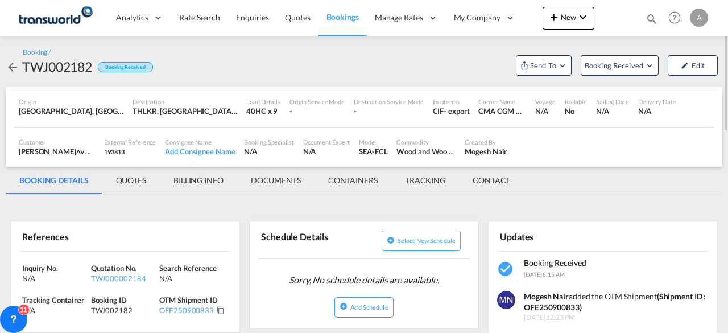
click at [139, 180] on md-tab-item "QUOTES" at bounding box center [130, 180] width 57 height 27
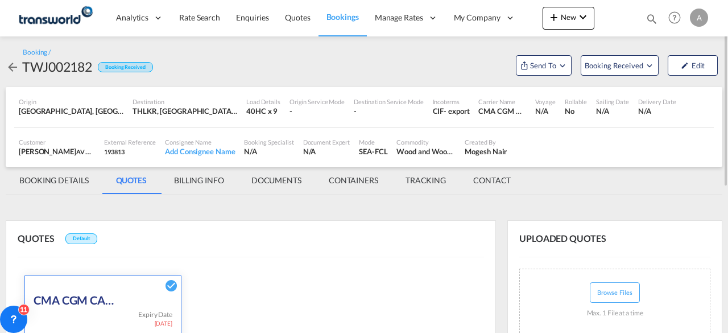
click at [14, 67] on md-icon "icon-arrow-left" at bounding box center [13, 67] width 14 height 14
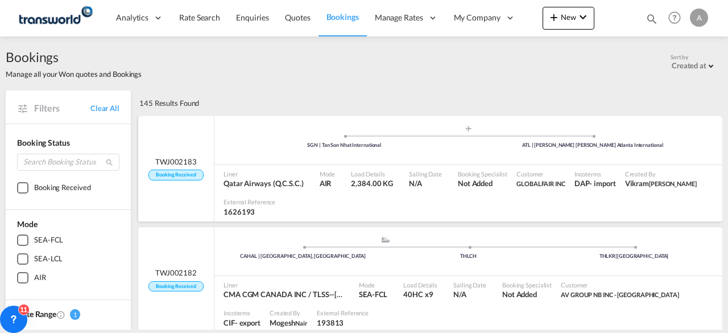
click at [378, 179] on span "2,384.00 KG" at bounding box center [372, 183] width 42 height 9
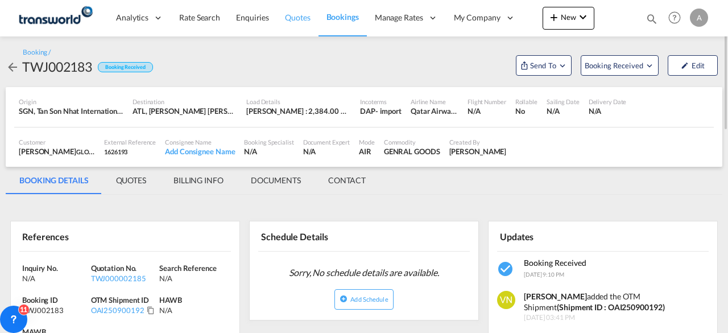
click at [302, 19] on span "Quotes" at bounding box center [297, 18] width 25 height 10
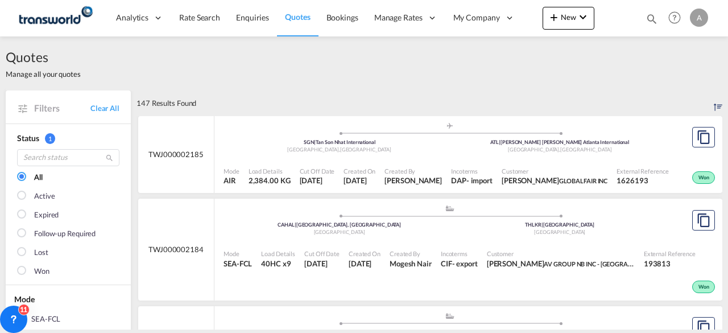
click at [664, 157] on div ".a{fill:#aaa8ad;} .a{fill:#aaa8ad;} SGN | Tan Son Nhat International [GEOGRAPHI…" at bounding box center [450, 140] width 452 height 37
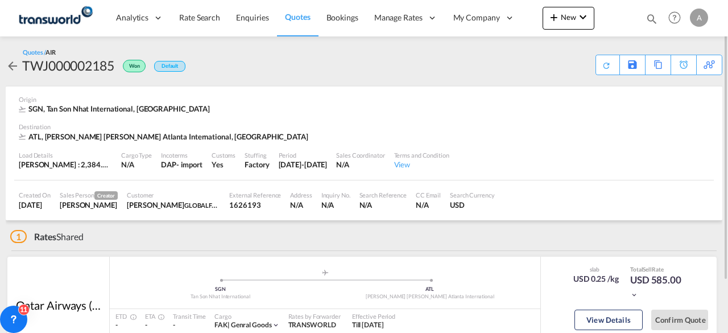
scroll to position [61, 0]
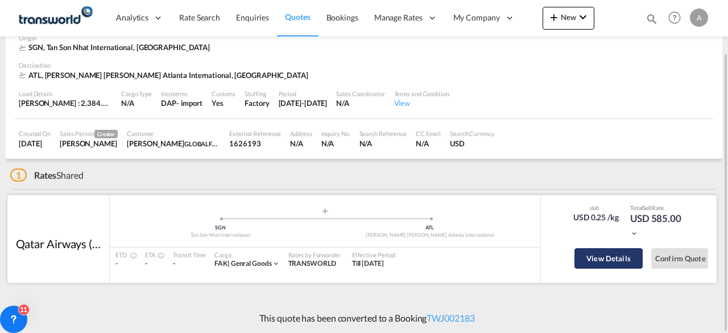
click at [606, 257] on button "View Details" at bounding box center [609, 258] width 68 height 20
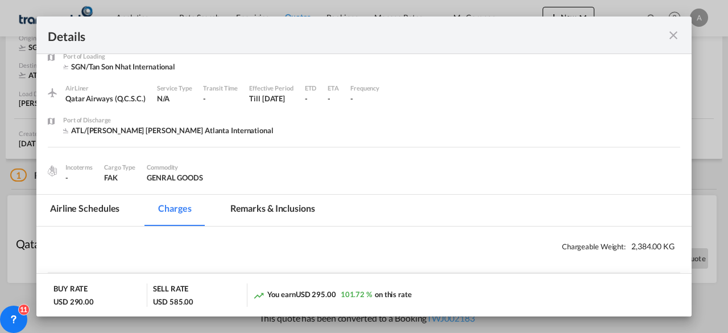
scroll to position [0, 0]
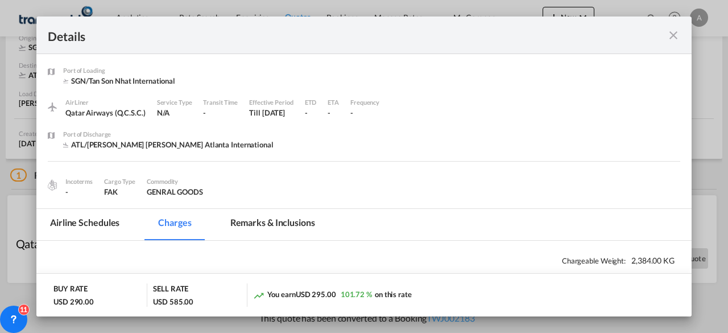
click at [89, 223] on md-tab-item "Airline Schedules" at bounding box center [84, 224] width 97 height 31
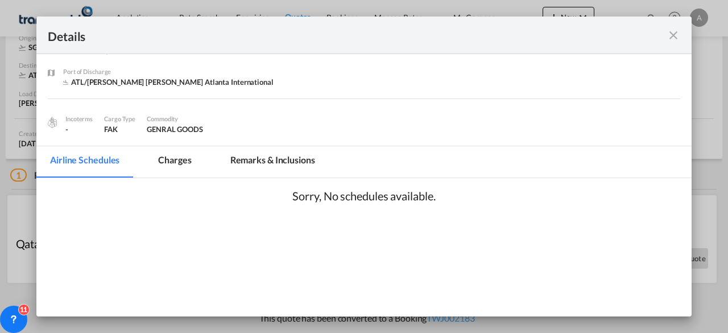
scroll to position [91, 0]
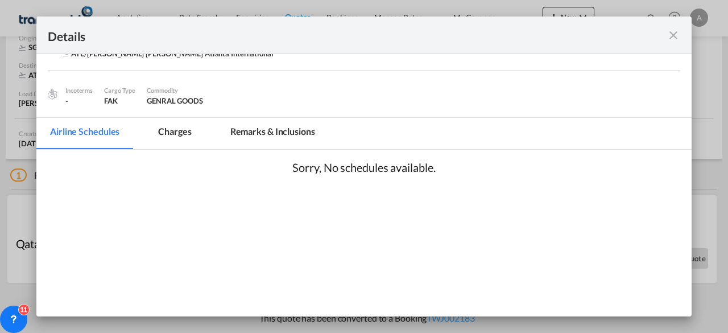
click at [675, 36] on md-icon "icon-close fg-AAA8AD m-0 cursor" at bounding box center [674, 35] width 14 height 14
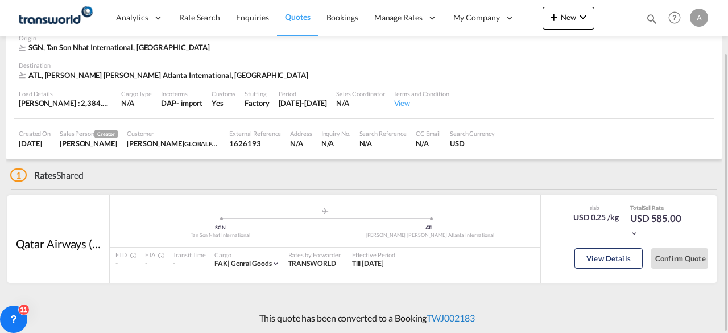
click at [452, 318] on link "TWJ002183" at bounding box center [451, 317] width 48 height 11
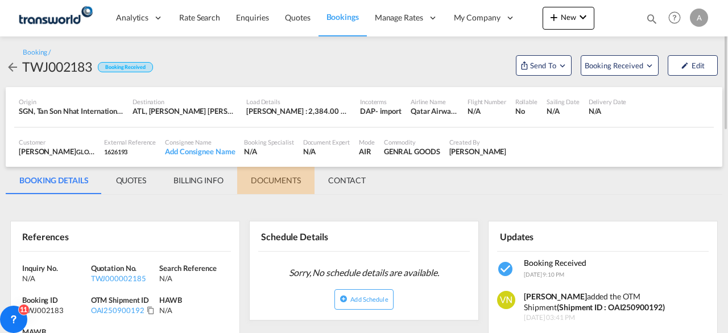
click at [286, 182] on md-tab-item "DOCUMENTS" at bounding box center [275, 180] width 77 height 27
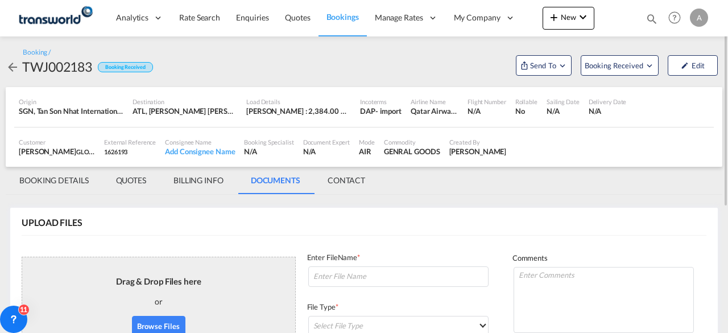
click at [11, 67] on md-icon "icon-arrow-left" at bounding box center [13, 67] width 14 height 14
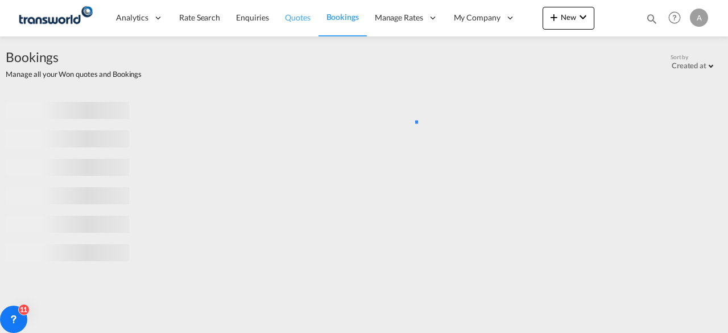
click at [296, 21] on span "Quotes" at bounding box center [297, 18] width 25 height 10
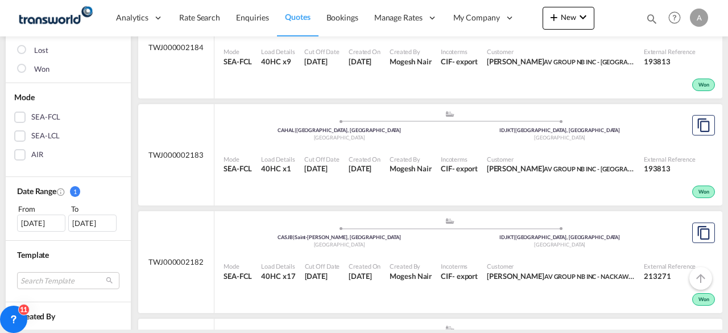
scroll to position [171, 0]
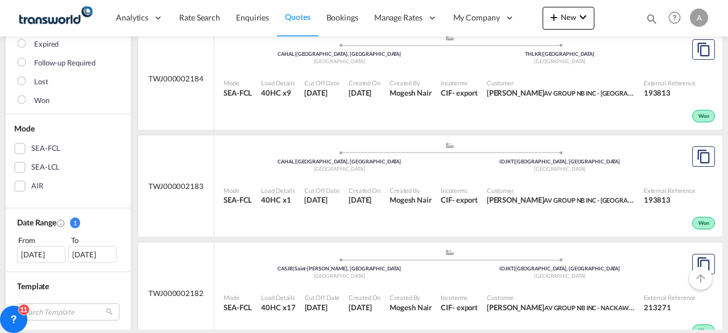
click at [20, 147] on div "SEA-FCL" at bounding box center [19, 148] width 11 height 11
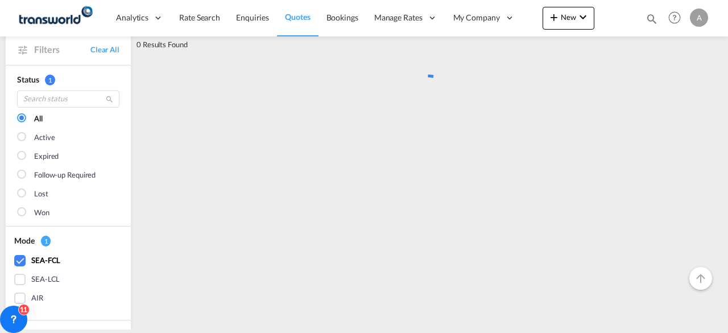
scroll to position [0, 0]
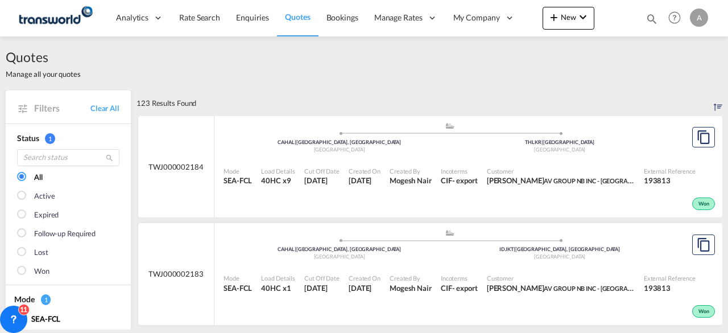
click at [478, 170] on span "Incoterms" at bounding box center [459, 171] width 37 height 9
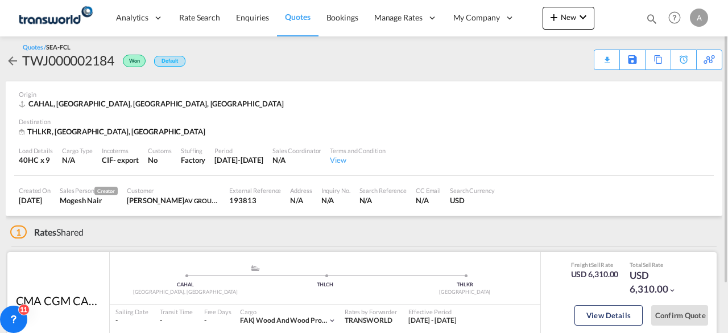
scroll to position [62, 0]
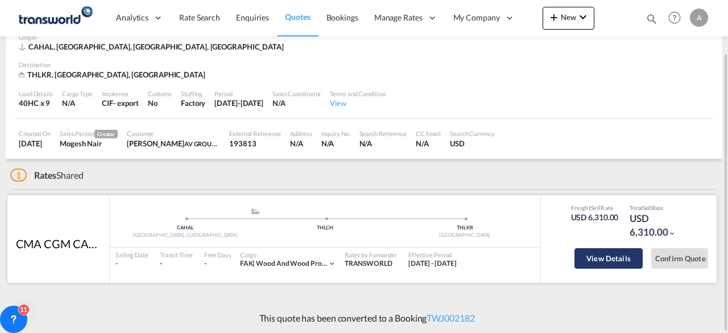
click at [623, 257] on button "View Details" at bounding box center [609, 258] width 68 height 20
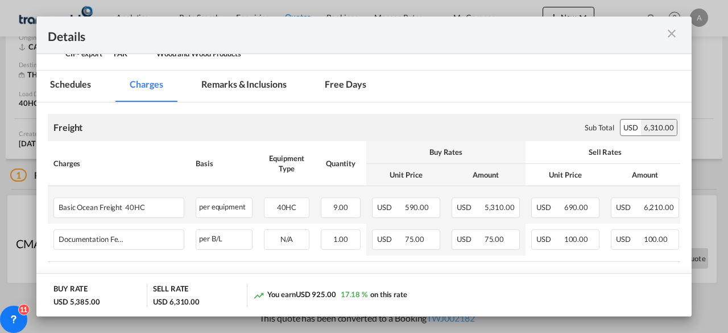
scroll to position [148, 0]
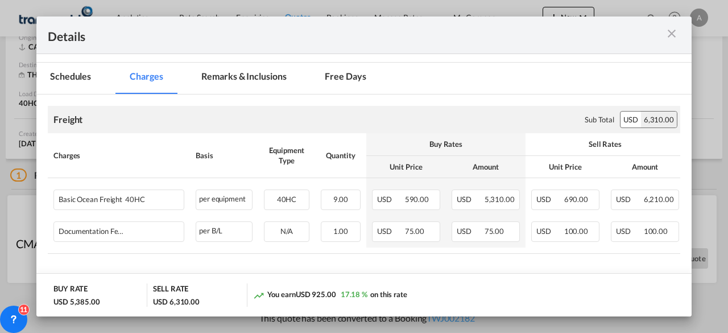
click at [673, 34] on md-icon "icon-close m-3 fg-AAA8AD cursor" at bounding box center [672, 34] width 14 height 14
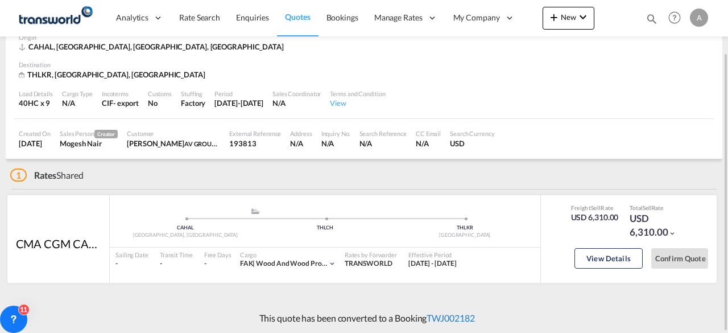
click at [464, 316] on link "TWJ002182" at bounding box center [451, 317] width 48 height 11
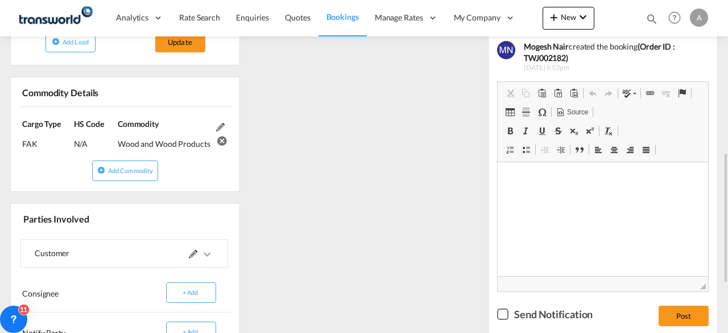
scroll to position [447, 0]
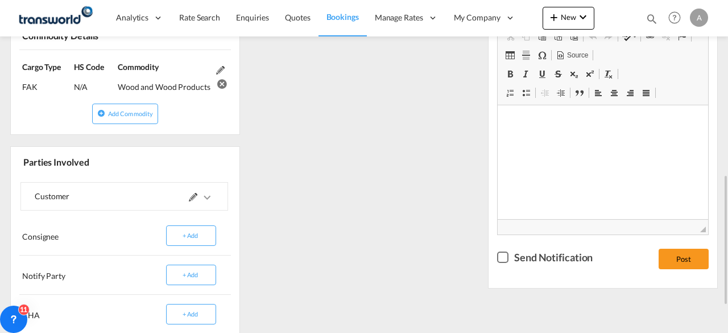
click at [505, 255] on div "Checkbox No Ink" at bounding box center [502, 257] width 11 height 11
click at [677, 258] on button "Post" at bounding box center [684, 259] width 50 height 20
click at [693, 257] on button "Post" at bounding box center [684, 259] width 50 height 20
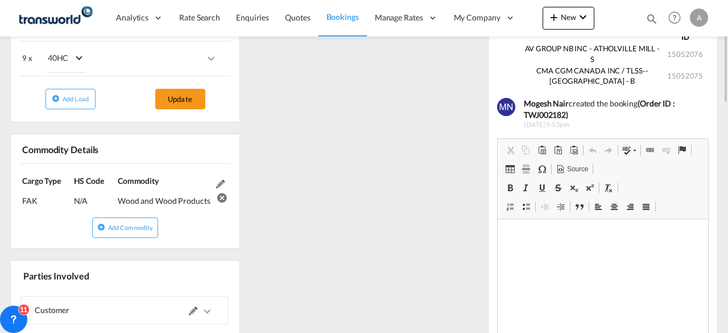
scroll to position [163, 0]
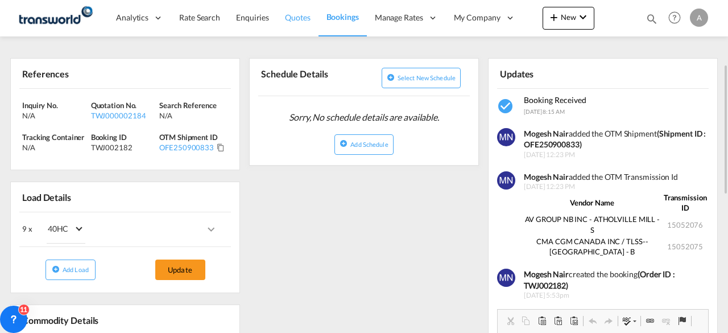
click at [297, 17] on span "Quotes" at bounding box center [297, 18] width 25 height 10
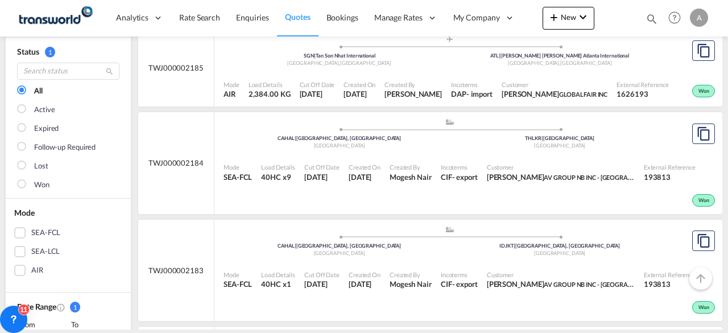
scroll to position [114, 0]
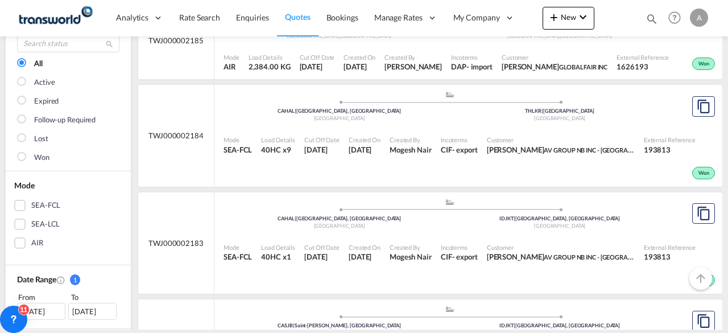
click at [23, 81] on div at bounding box center [22, 82] width 11 height 11
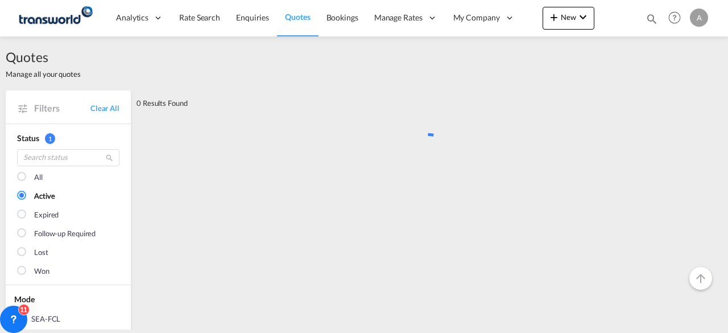
scroll to position [0, 0]
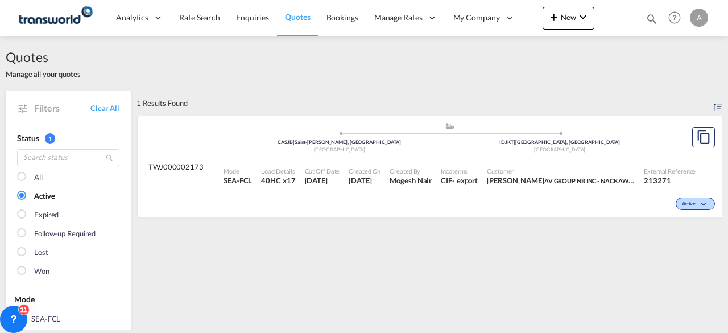
click at [570, 168] on span "Customer" at bounding box center [561, 171] width 148 height 9
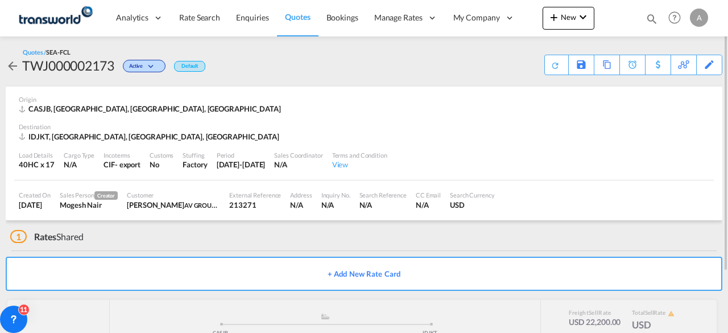
click at [11, 68] on md-icon "icon-arrow-left" at bounding box center [13, 66] width 14 height 14
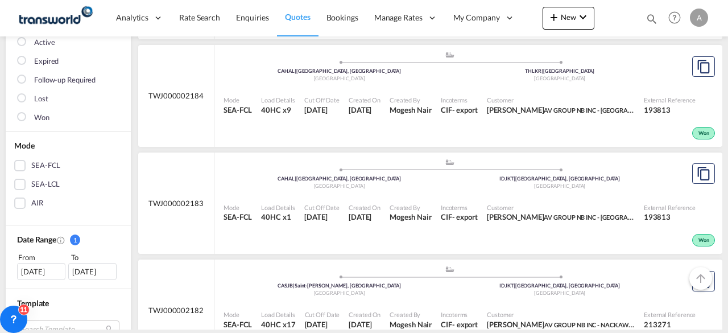
scroll to position [171, 0]
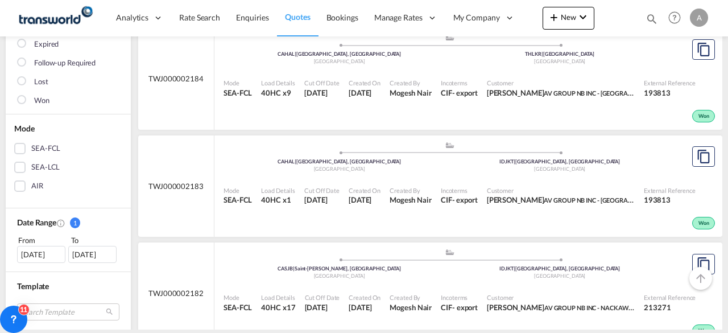
click at [20, 149] on div "SEA-FCL" at bounding box center [19, 148] width 11 height 11
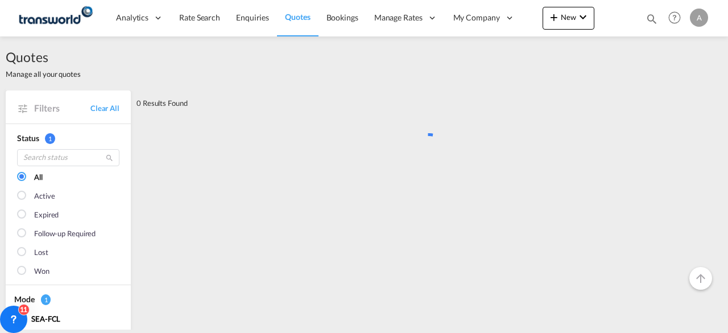
scroll to position [0, 0]
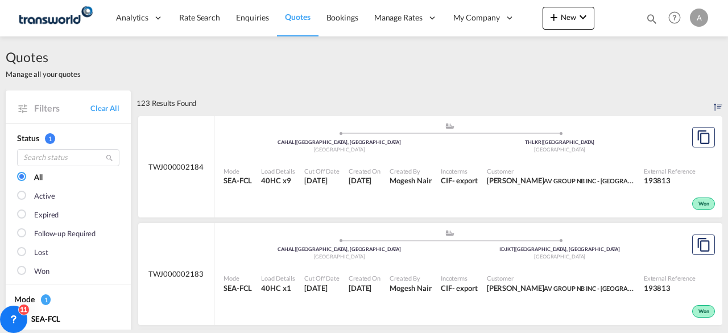
click at [495, 162] on div "Customer [PERSON_NAME] AV GROUP NB INC - ATHOLVILLE MILL" at bounding box center [561, 176] width 157 height 28
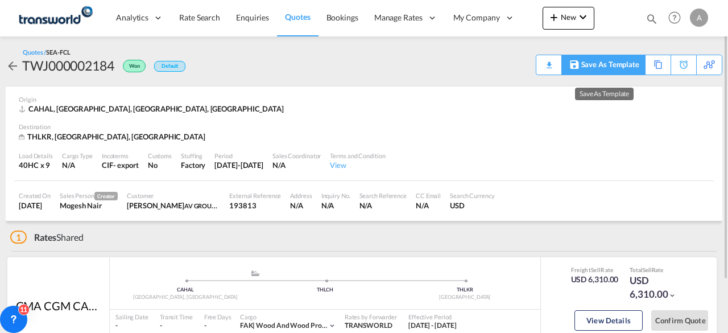
click at [619, 65] on div "Save As Template" at bounding box center [611, 64] width 58 height 19
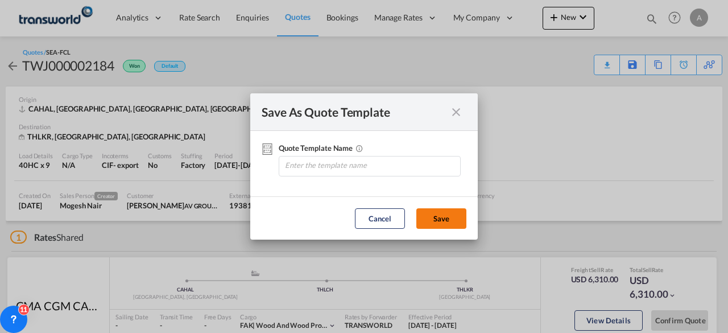
click at [444, 224] on button "Save" at bounding box center [442, 218] width 50 height 20
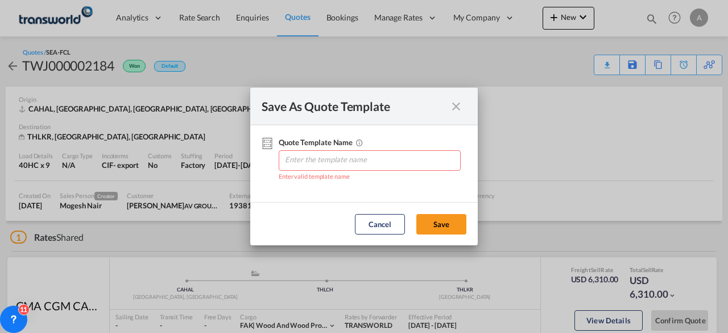
click at [454, 106] on md-icon "icon-close fg-AAA8AD cursor" at bounding box center [457, 107] width 14 height 14
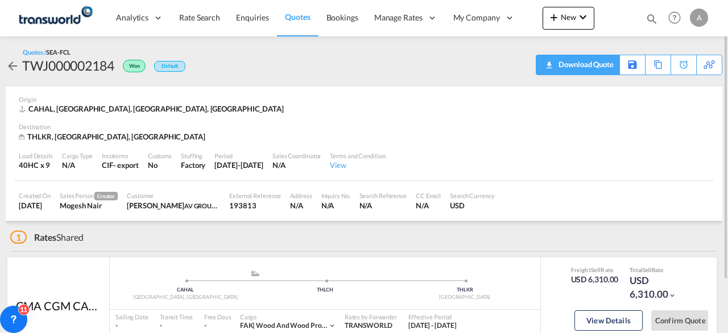
click at [587, 64] on div "Download Quote" at bounding box center [585, 64] width 58 height 18
click at [10, 65] on md-icon "icon-arrow-left" at bounding box center [13, 66] width 14 height 14
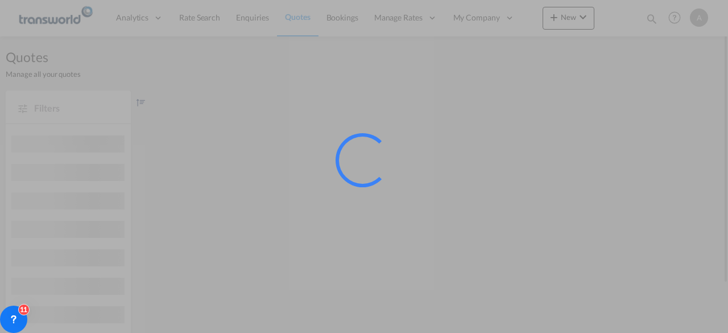
click at [342, 15] on div at bounding box center [364, 166] width 728 height 333
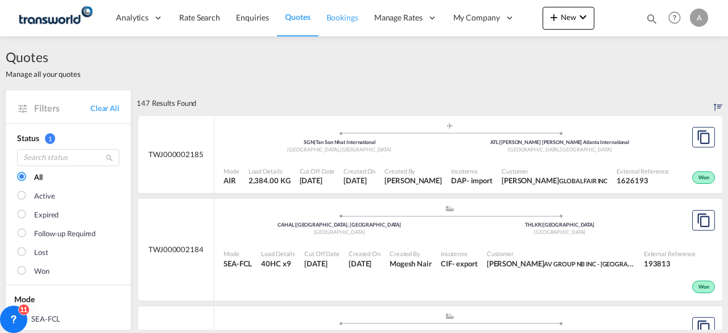
click at [342, 16] on span "Bookings" at bounding box center [343, 18] width 32 height 10
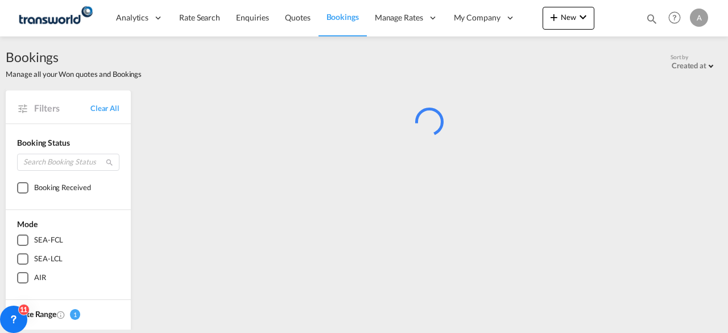
drag, startPoint x: 652, startPoint y: 17, endPoint x: 534, endPoint y: 47, distance: 121.6
click at [652, 17] on md-icon "icon-magnify" at bounding box center [652, 19] width 13 height 13
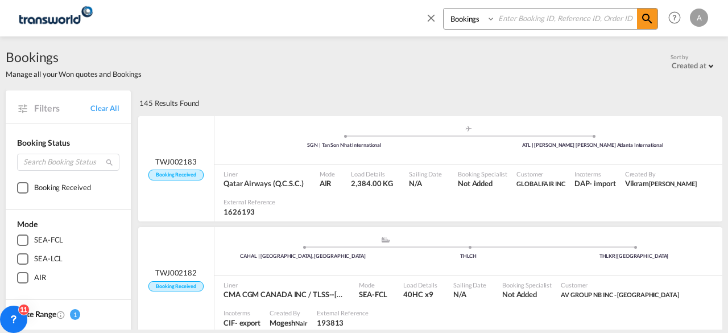
click at [533, 14] on input at bounding box center [567, 19] width 142 height 20
type input "TWJ002022"
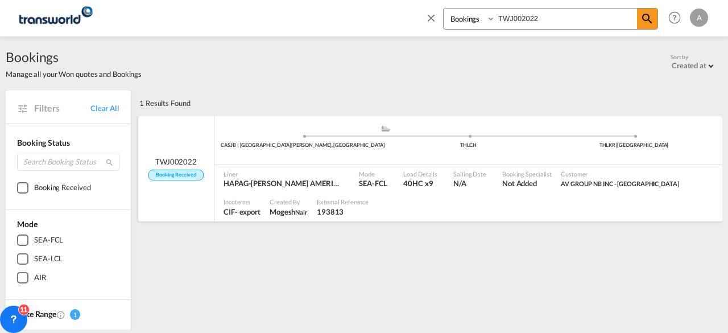
click at [270, 165] on div "Liner HAPAG-[PERSON_NAME] AMERICA INC / TLSS-[US_STATE]" at bounding box center [286, 179] width 135 height 28
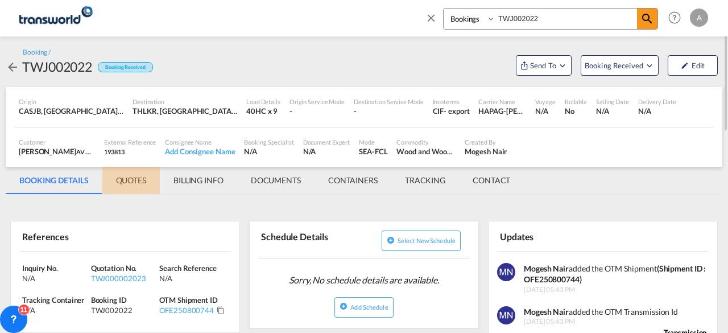
click at [134, 180] on md-tab-item "QUOTES" at bounding box center [130, 180] width 57 height 27
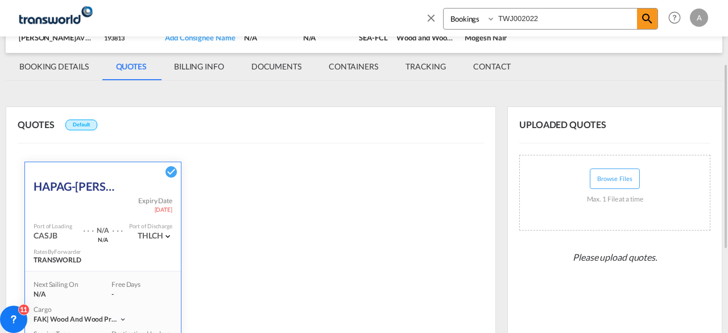
scroll to position [262, 0]
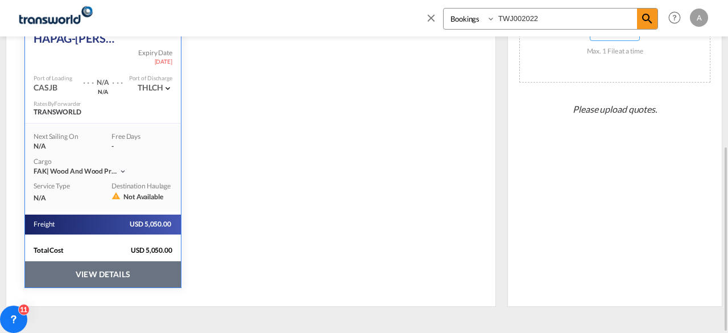
click at [106, 269] on button "VIEW DETAILS" at bounding box center [103, 274] width 156 height 26
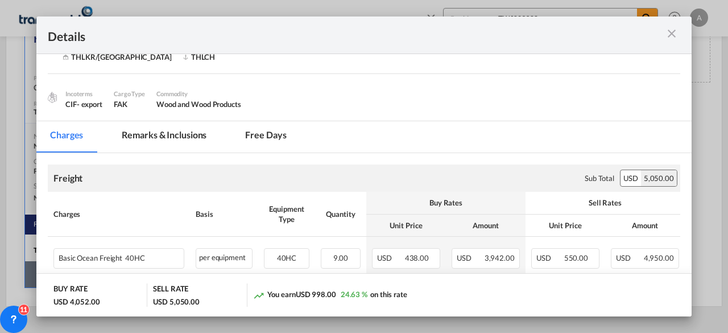
scroll to position [0, 0]
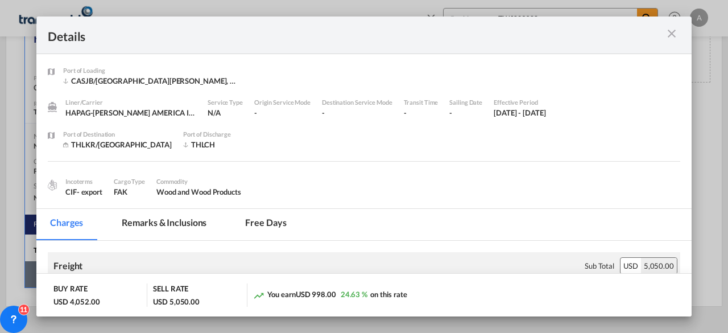
click at [675, 34] on md-icon "icon-close m-3 fg-AAA8AD cursor" at bounding box center [672, 34] width 14 height 14
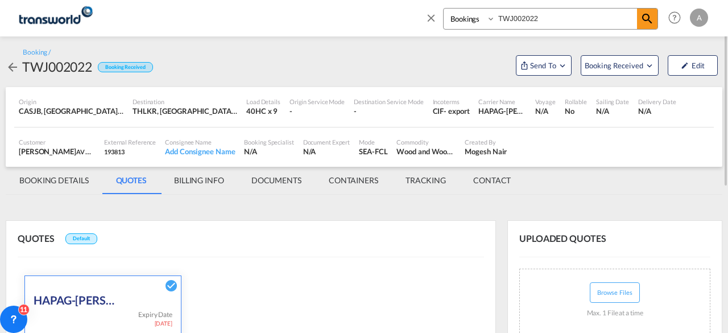
click at [38, 63] on div "TWJ002022" at bounding box center [57, 66] width 70 height 18
copy div "TWJ002022"
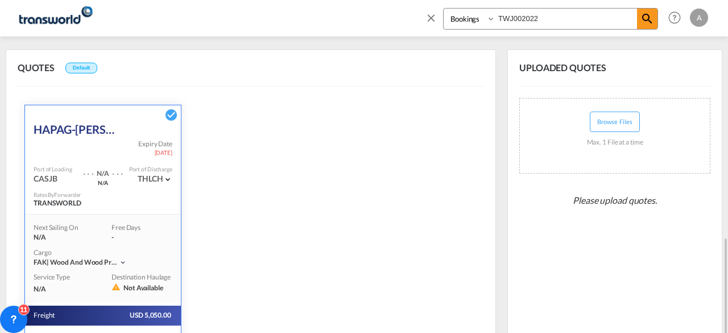
scroll to position [262, 0]
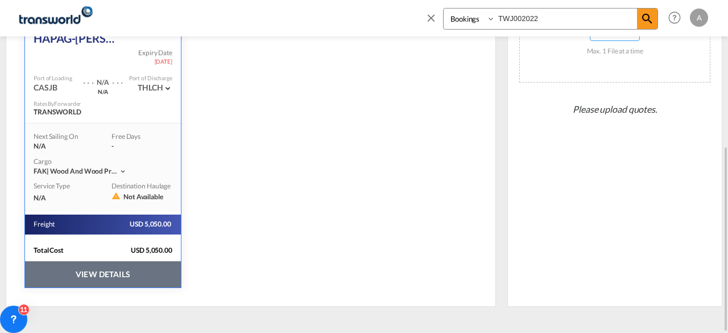
click at [100, 269] on button "VIEW DETAILS" at bounding box center [103, 274] width 156 height 26
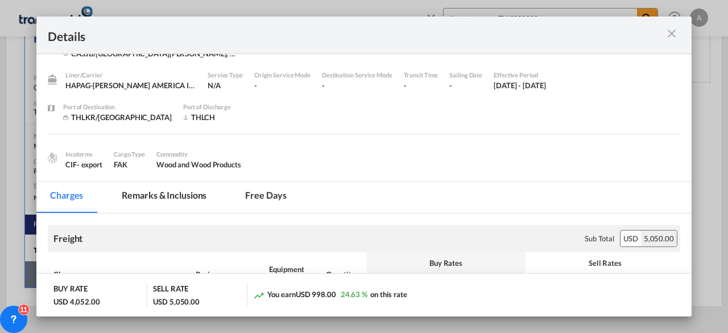
scroll to position [0, 0]
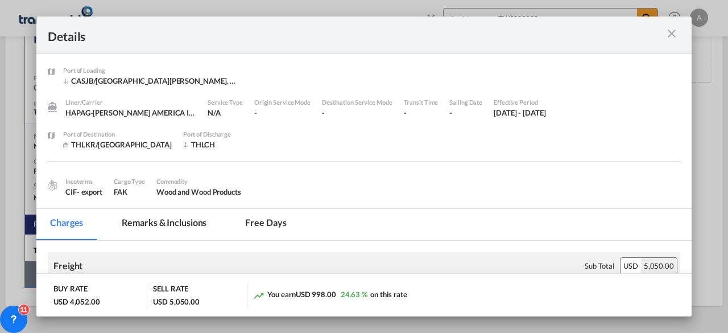
click at [672, 34] on md-icon "icon-close m-3 fg-AAA8AD cursor" at bounding box center [672, 34] width 14 height 14
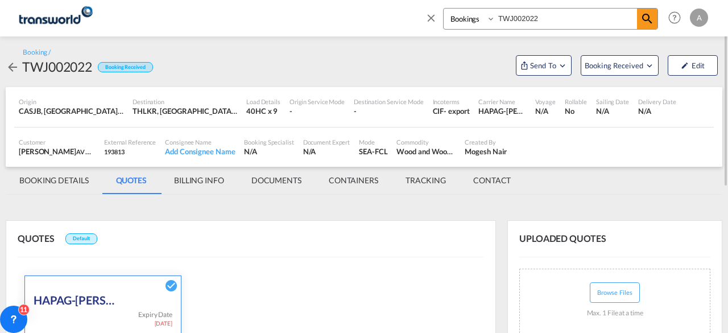
click at [47, 182] on md-tab-item "BOOKING DETAILS" at bounding box center [54, 180] width 97 height 27
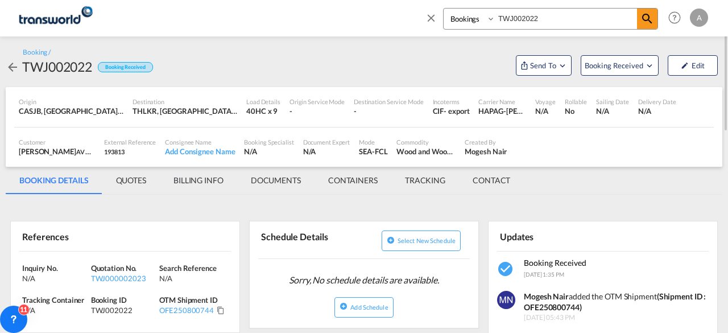
scroll to position [57, 0]
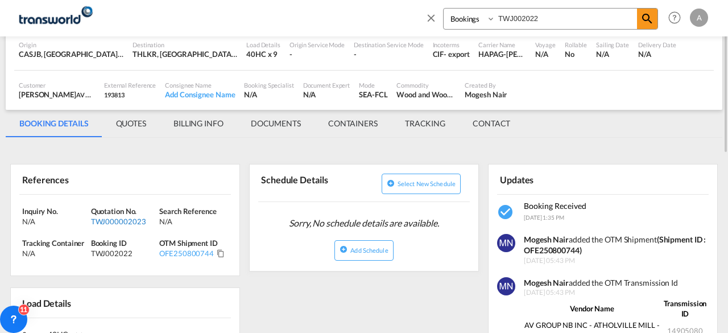
click at [114, 219] on div "TWJ000002023" at bounding box center [124, 221] width 66 height 10
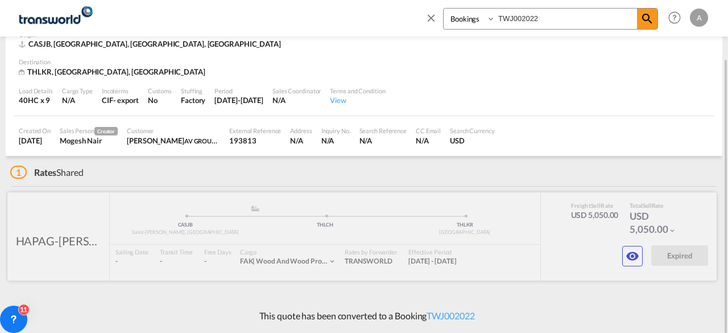
scroll to position [63, 0]
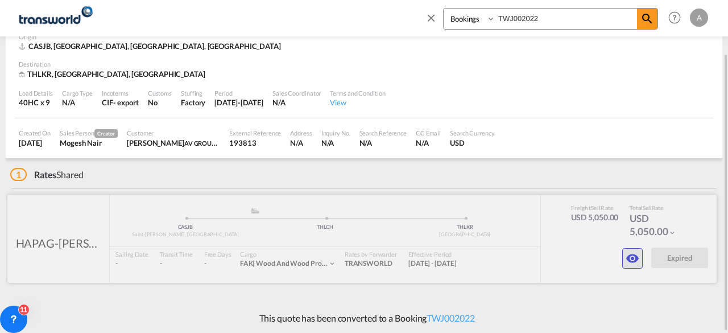
click at [632, 256] on md-icon "icon-eye" at bounding box center [633, 259] width 14 height 14
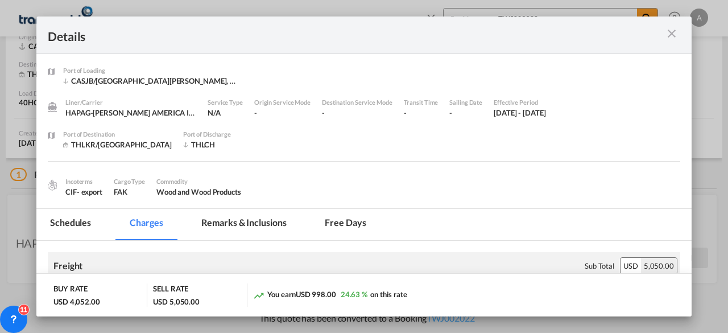
drag, startPoint x: 674, startPoint y: 36, endPoint x: 637, endPoint y: 39, distance: 36.6
click at [673, 36] on md-icon "icon-close m-3 fg-AAA8AD cursor" at bounding box center [672, 34] width 14 height 14
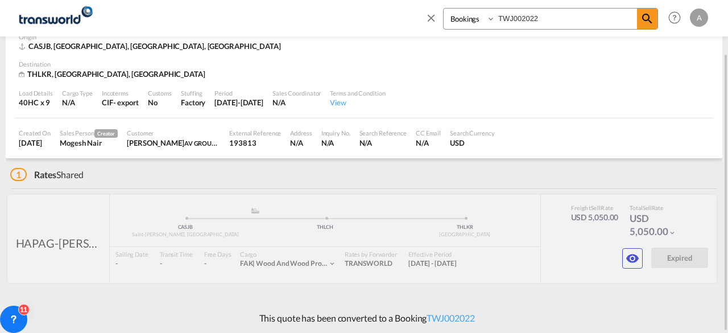
click at [431, 16] on md-icon "icon-close" at bounding box center [431, 17] width 13 height 13
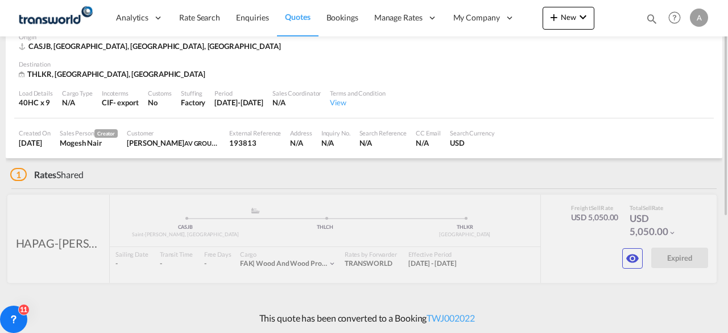
scroll to position [0, 0]
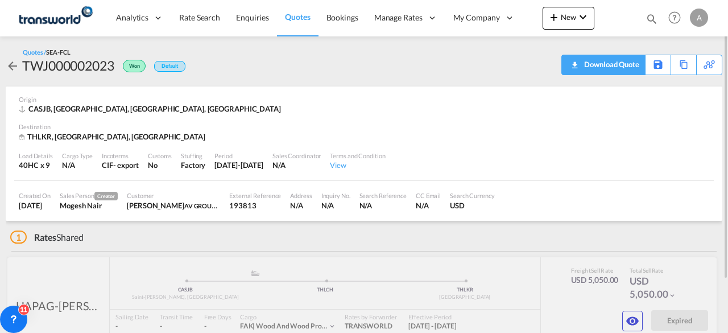
click at [631, 63] on div "Download Quote" at bounding box center [611, 64] width 58 height 18
click at [336, 19] on span "Bookings" at bounding box center [343, 18] width 32 height 10
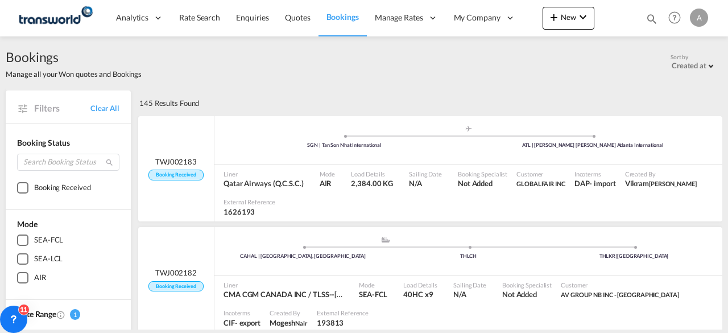
click at [653, 18] on md-icon "icon-magnify" at bounding box center [652, 19] width 13 height 13
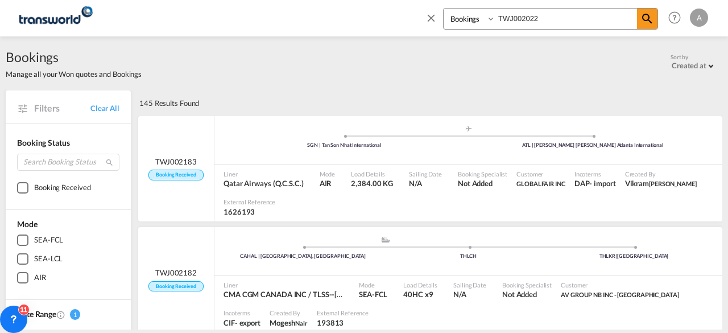
click at [555, 18] on input "TWJ002022" at bounding box center [567, 19] width 142 height 20
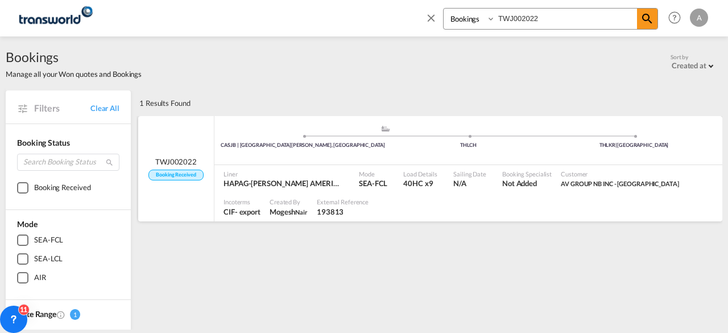
click at [190, 158] on span "TWJ002022" at bounding box center [176, 162] width 42 height 10
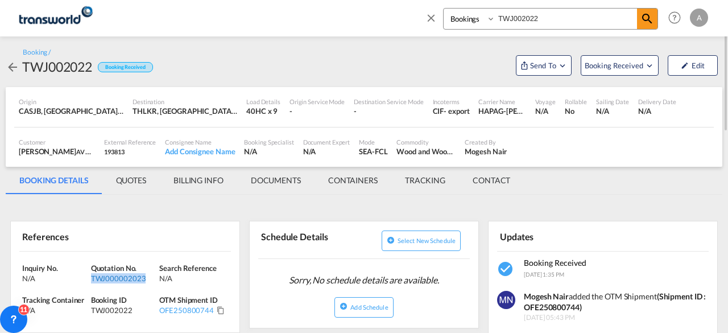
drag, startPoint x: 147, startPoint y: 281, endPoint x: 91, endPoint y: 279, distance: 56.4
click at [91, 279] on div "TWJ000002023" at bounding box center [124, 278] width 66 height 10
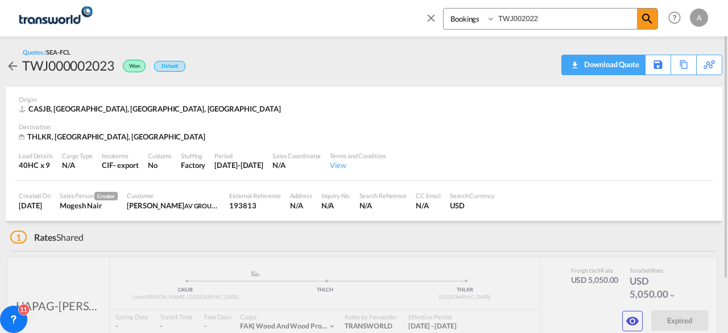
click at [633, 63] on div "Download Quote" at bounding box center [611, 64] width 58 height 18
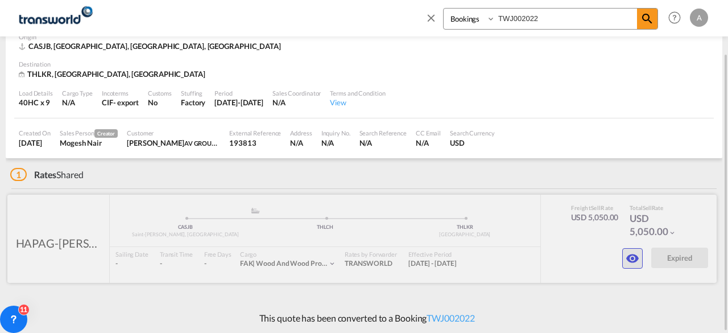
click at [634, 258] on md-icon "icon-eye" at bounding box center [633, 259] width 14 height 14
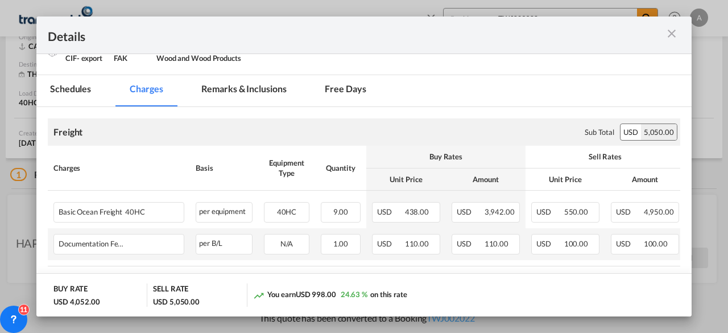
scroll to position [148, 0]
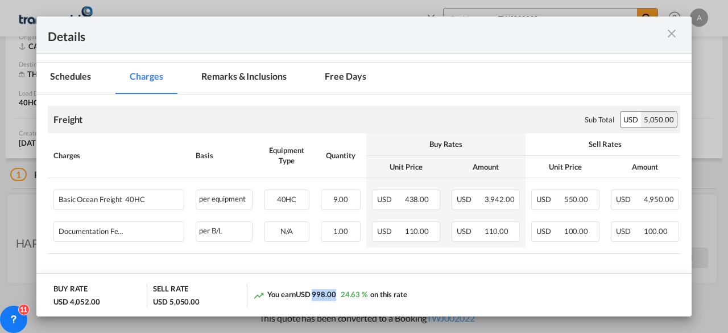
drag, startPoint x: 308, startPoint y: 294, endPoint x: 330, endPoint y: 308, distance: 25.9
click at [328, 297] on span "USD 998.00" at bounding box center [316, 294] width 40 height 9
drag, startPoint x: 676, startPoint y: 34, endPoint x: 658, endPoint y: 43, distance: 20.4
click at [673, 34] on md-icon "icon-close m-3 fg-AAA8AD cursor" at bounding box center [672, 34] width 14 height 14
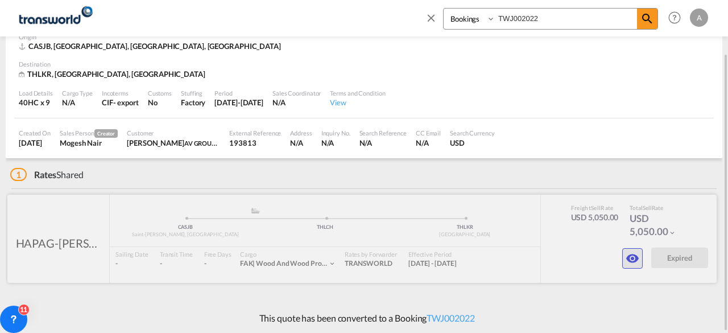
click at [632, 258] on md-icon "icon-eye" at bounding box center [633, 259] width 14 height 14
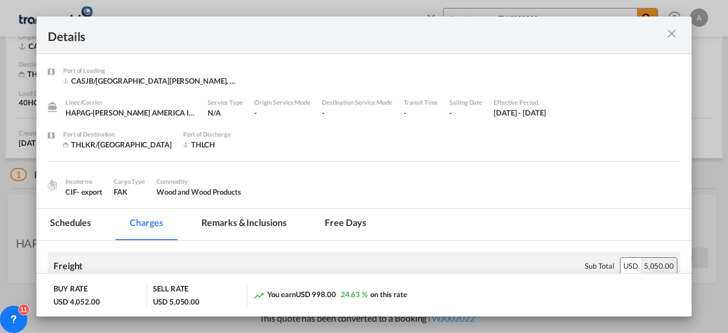
click at [670, 34] on md-icon "icon-close m-3 fg-AAA8AD cursor" at bounding box center [672, 34] width 14 height 14
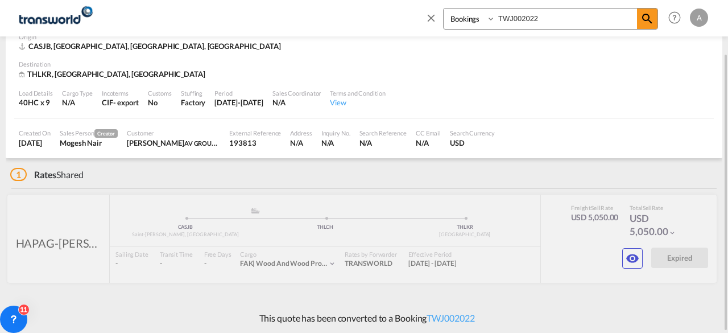
click at [430, 18] on md-icon "icon-close" at bounding box center [431, 17] width 13 height 13
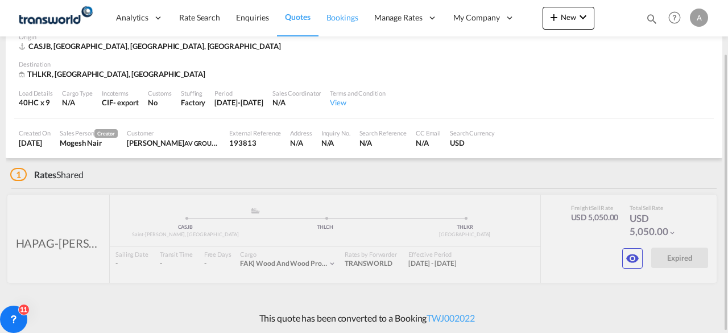
click at [336, 20] on span "Bookings" at bounding box center [343, 18] width 32 height 10
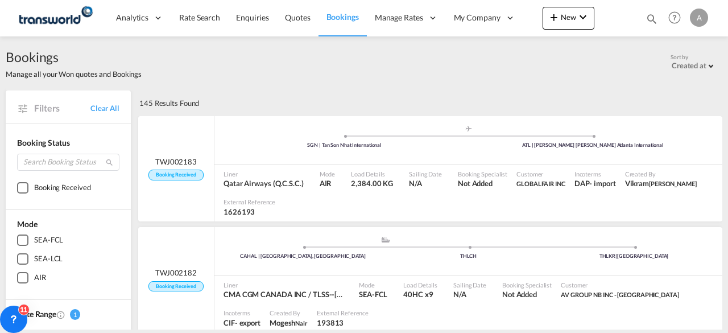
click at [23, 241] on div "SEA-FCL" at bounding box center [22, 239] width 11 height 11
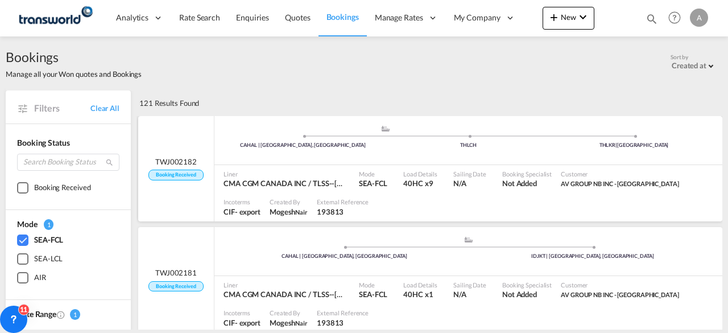
click at [381, 165] on div "Mode SEA-FCL" at bounding box center [377, 179] width 44 height 28
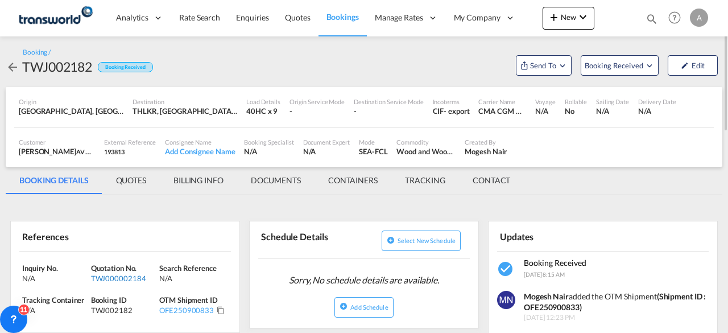
click at [113, 279] on div "TWJ000002184" at bounding box center [124, 278] width 66 height 10
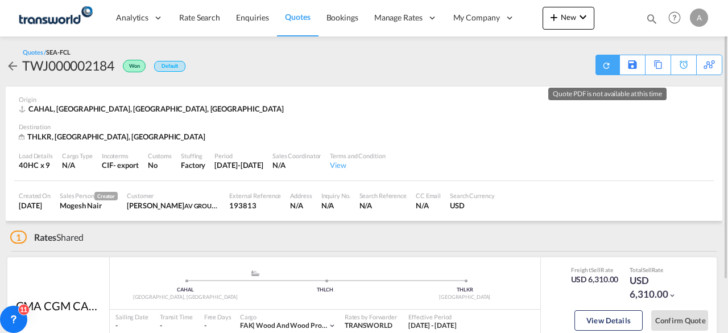
click at [607, 63] on md-icon "icon-refresh" at bounding box center [606, 65] width 9 height 9
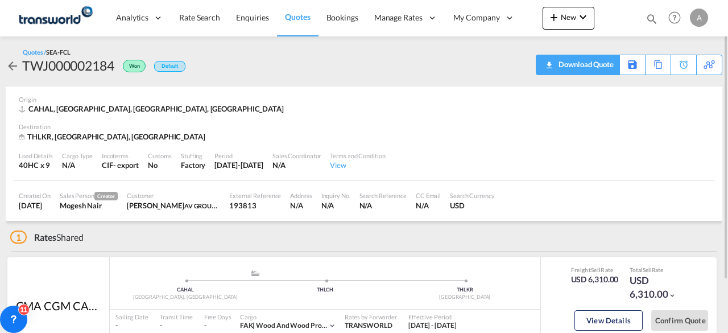
click at [603, 63] on div "Download Quote" at bounding box center [585, 64] width 58 height 18
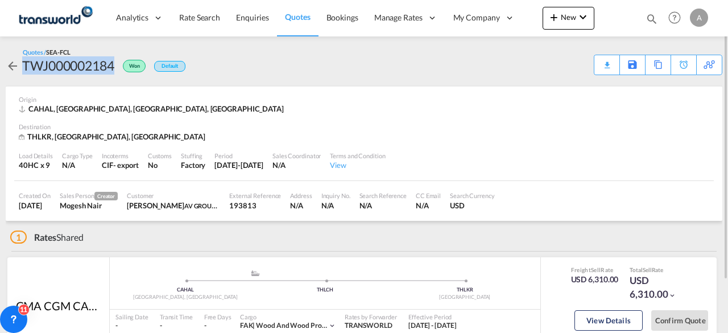
drag, startPoint x: 22, startPoint y: 61, endPoint x: 110, endPoint y: 70, distance: 88.7
click at [116, 70] on div "TWJ000002184 Won Default" at bounding box center [96, 65] width 180 height 18
click at [335, 23] on span "Bookings" at bounding box center [343, 17] width 32 height 11
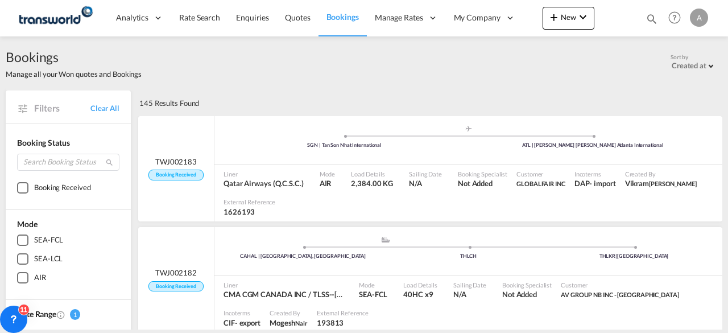
click at [651, 16] on md-icon "icon-magnify" at bounding box center [652, 19] width 13 height 13
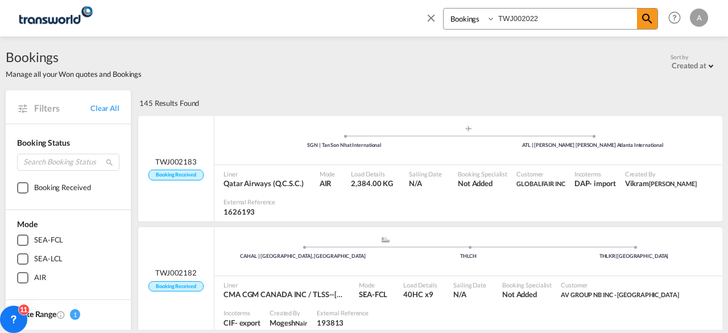
click at [491, 20] on select "Bookings Quotes Enquiries" at bounding box center [471, 19] width 54 height 20
select select "Quotes"
click at [444, 9] on select "Bookings Quotes Enquiries" at bounding box center [471, 19] width 54 height 20
drag, startPoint x: 540, startPoint y: 20, endPoint x: 469, endPoint y: 20, distance: 71.1
click at [470, 20] on div "Bookings Quotes Enquiries TWJ002022" at bounding box center [550, 19] width 215 height 22
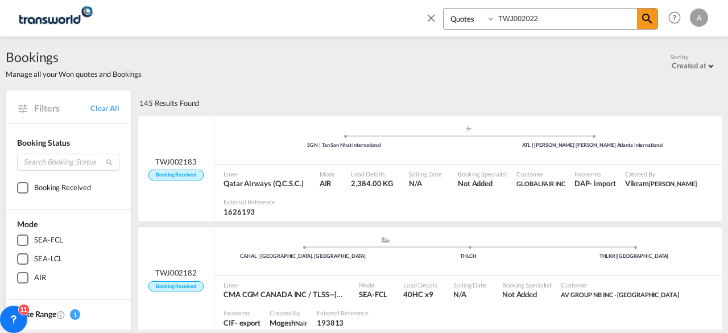
paste input "0002184"
type input "TWJ000002184"
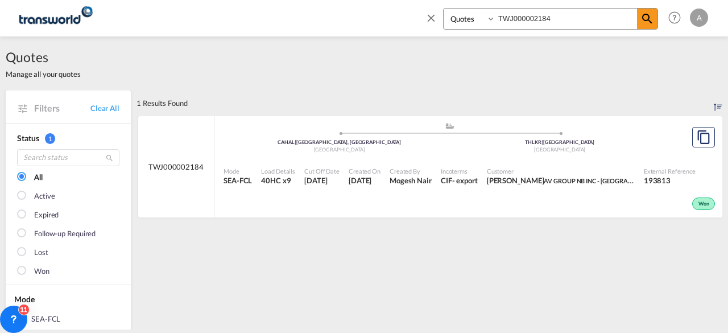
click at [340, 168] on div "Cut Off Date [DATE]" at bounding box center [322, 176] width 44 height 28
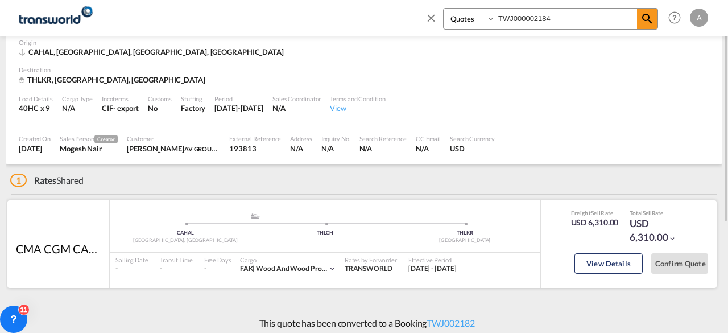
scroll to position [62, 0]
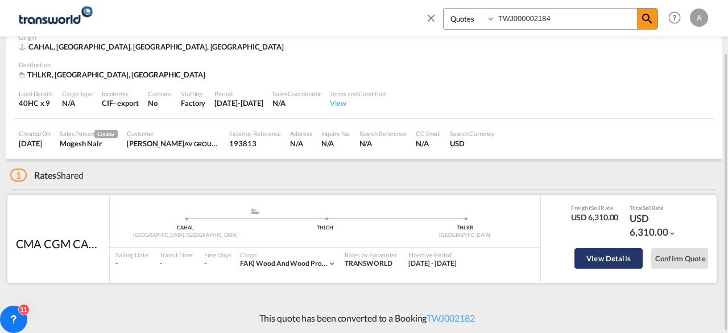
click at [609, 257] on button "View Details" at bounding box center [609, 258] width 68 height 20
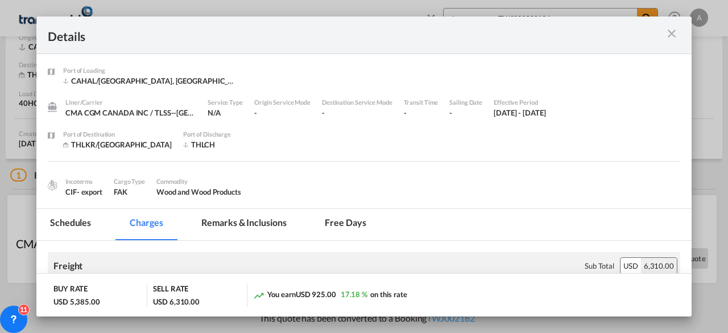
click at [672, 32] on md-icon "icon-close m-3 fg-AAA8AD cursor" at bounding box center [672, 34] width 14 height 14
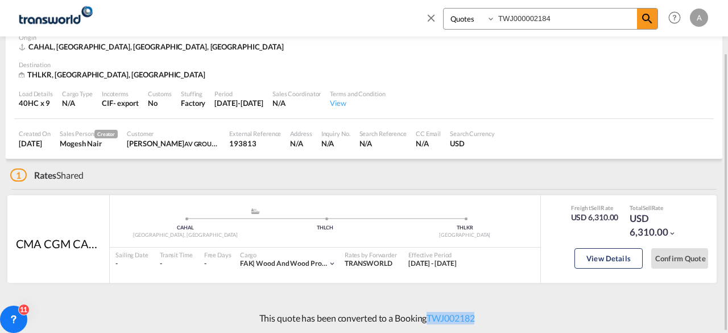
drag, startPoint x: 484, startPoint y: 317, endPoint x: 435, endPoint y: 330, distance: 50.5
click at [430, 318] on div "This quote has been converted to a Booking TWJ002182" at bounding box center [364, 318] width 717 height 31
drag, startPoint x: 262, startPoint y: 319, endPoint x: 415, endPoint y: 326, distance: 153.2
click at [415, 326] on div "This quote has been converted to a Booking TWJ002182" at bounding box center [364, 318] width 717 height 31
drag, startPoint x: 483, startPoint y: 316, endPoint x: 429, endPoint y: 315, distance: 53.5
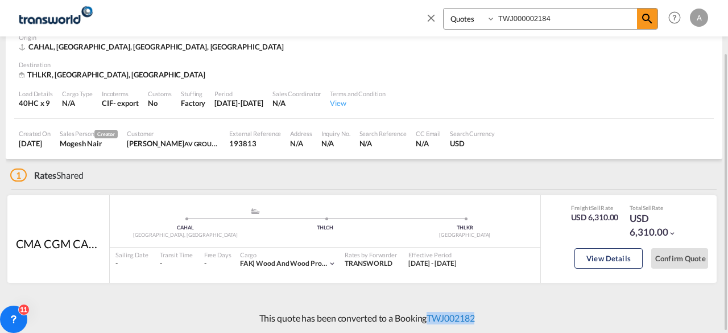
click at [429, 315] on div "This quote has been converted to a Booking TWJ002182" at bounding box center [364, 318] width 717 height 31
copy link "TWJ002182"
drag, startPoint x: 491, startPoint y: 18, endPoint x: 487, endPoint y: 23, distance: 6.5
click at [491, 19] on select "Bookings Quotes Enquiries" at bounding box center [471, 19] width 54 height 20
select select "Shipments"
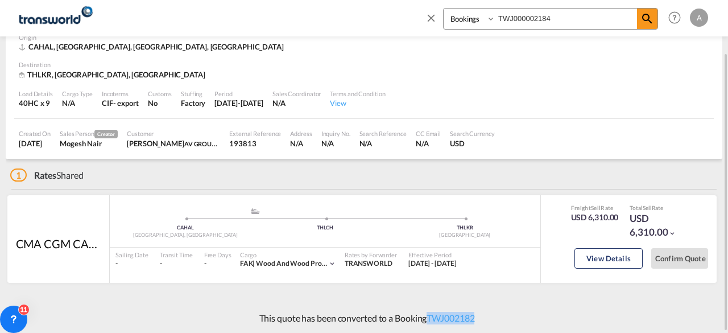
click at [444, 9] on select "Bookings Quotes Enquiries" at bounding box center [471, 19] width 54 height 20
drag, startPoint x: 563, startPoint y: 16, endPoint x: 458, endPoint y: 19, distance: 104.8
click at [459, 19] on div "Bookings Quotes Enquiries TWJ000002184" at bounding box center [550, 19] width 215 height 22
paste input "2182"
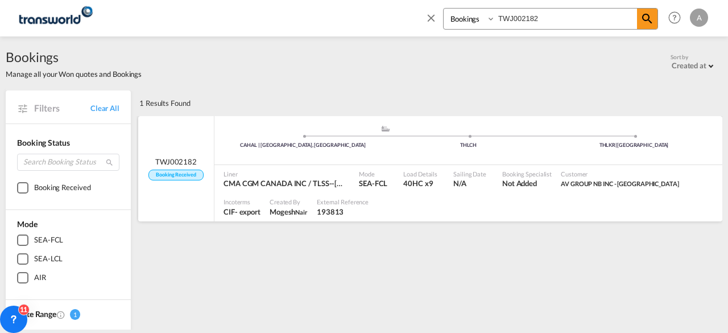
click at [373, 171] on span "Mode" at bounding box center [373, 174] width 28 height 9
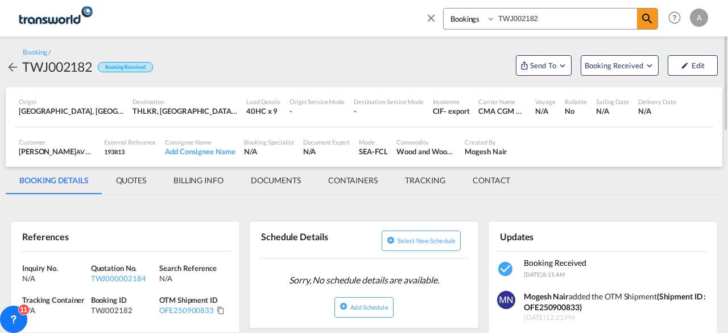
click at [132, 179] on md-tab-item "QUOTES" at bounding box center [130, 180] width 57 height 27
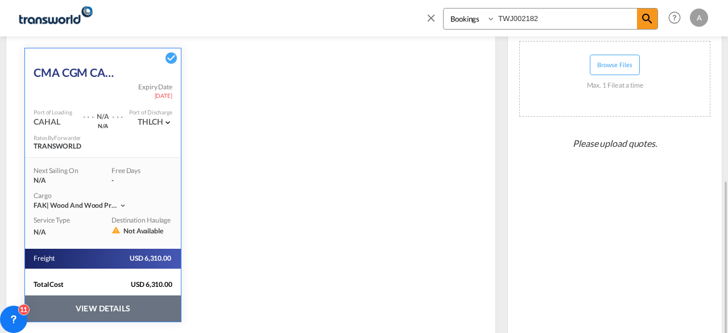
scroll to position [262, 0]
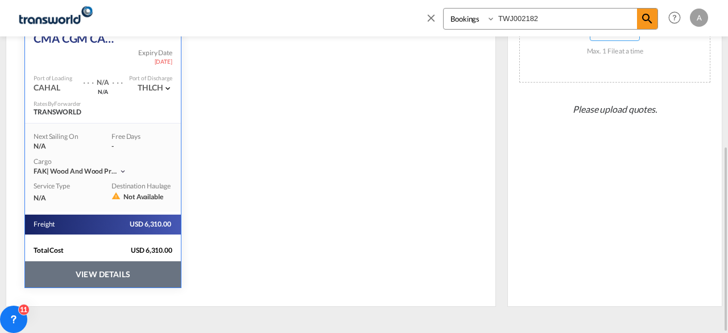
click at [107, 273] on button "VIEW DETAILS" at bounding box center [103, 274] width 156 height 26
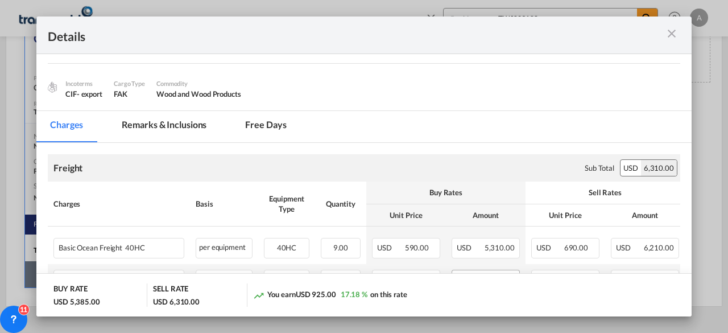
scroll to position [148, 0]
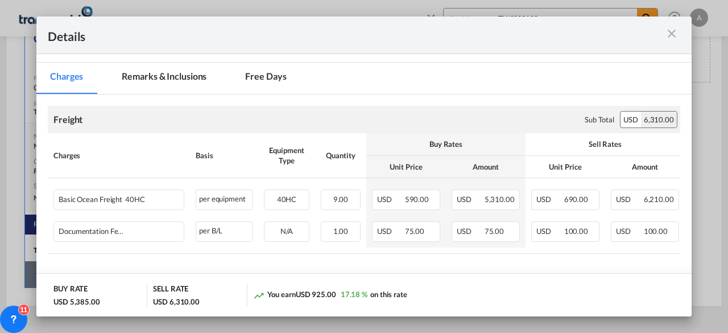
drag, startPoint x: 671, startPoint y: 35, endPoint x: 621, endPoint y: 50, distance: 52.2
click at [673, 35] on md-icon "icon-close m-3 fg-AAA8AD cursor" at bounding box center [672, 34] width 14 height 14
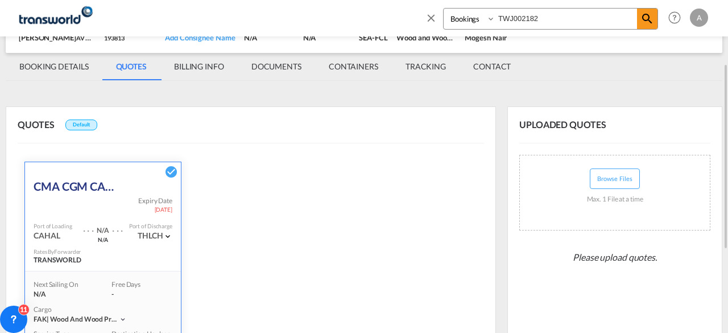
scroll to position [228, 0]
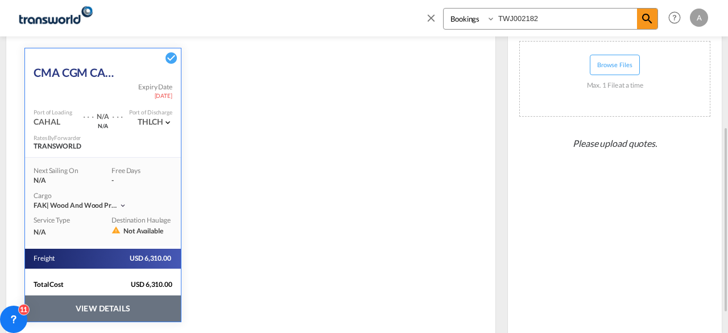
click at [97, 307] on button "VIEW DETAILS" at bounding box center [103, 308] width 156 height 26
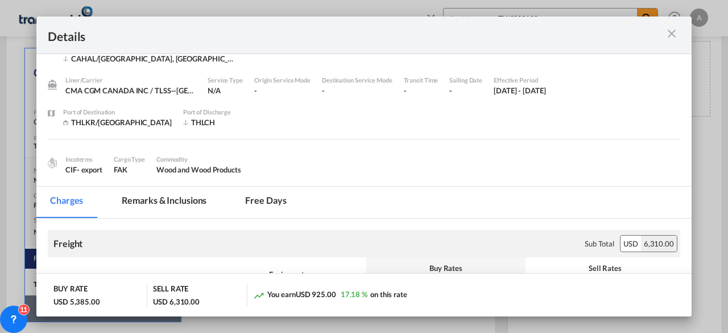
scroll to position [0, 0]
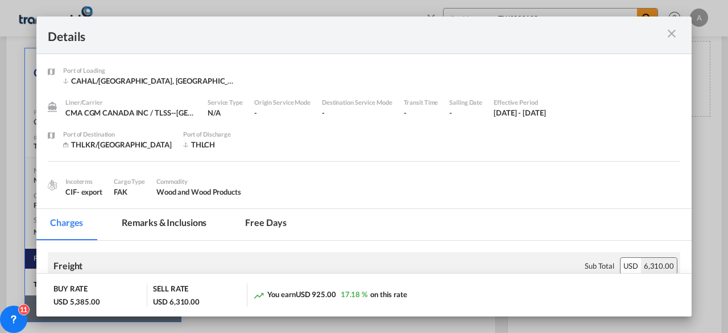
click at [673, 36] on md-icon "icon-close m-3 fg-AAA8AD cursor" at bounding box center [672, 34] width 14 height 14
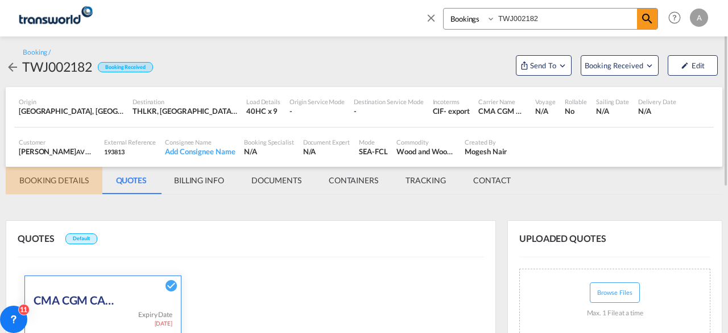
click at [58, 179] on md-tab-item "BOOKING DETAILS" at bounding box center [54, 180] width 97 height 27
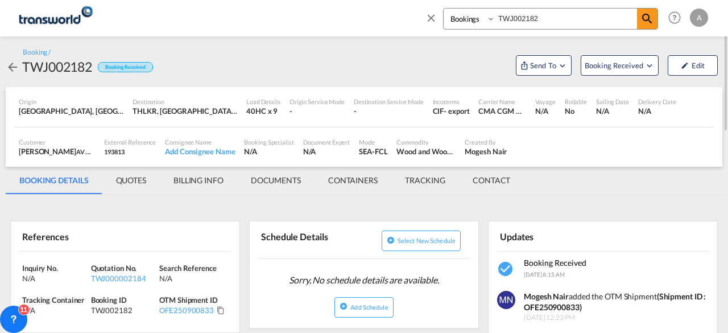
click at [61, 65] on div "TWJ002182" at bounding box center [57, 66] width 70 height 18
copy div "TWJ002182"
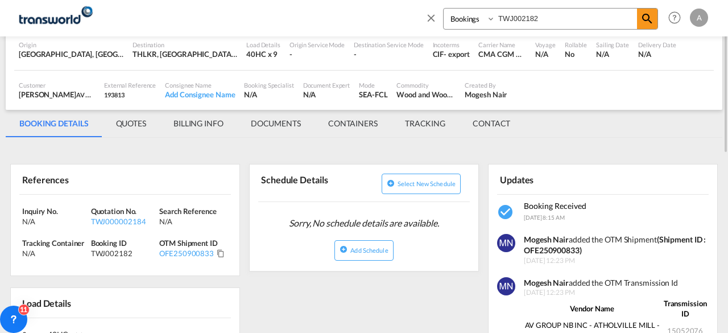
scroll to position [114, 0]
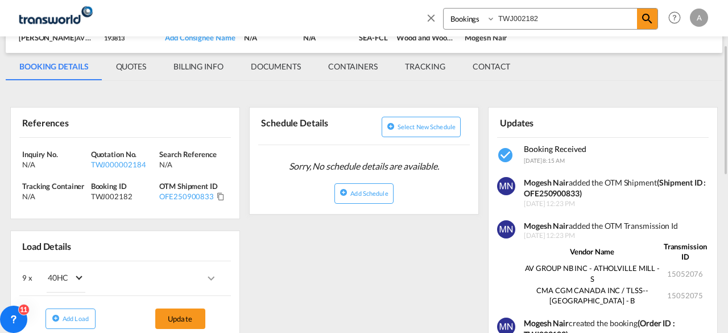
drag, startPoint x: 545, startPoint y: 18, endPoint x: 488, endPoint y: 24, distance: 57.2
click at [489, 23] on div "Bookings Quotes Enquiries TWJ002182" at bounding box center [550, 19] width 215 height 22
paste input "1609"
type input "TWJ001609"
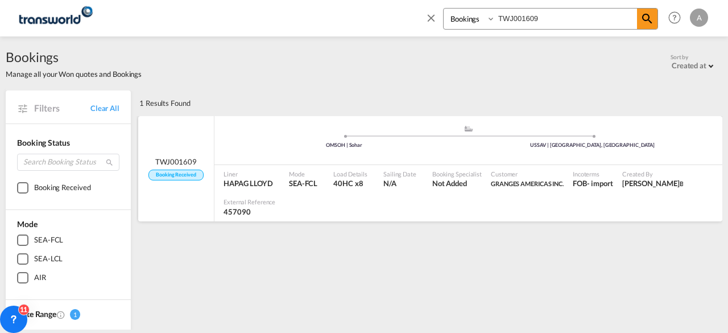
click at [282, 149] on div ".a{fill:#aaa8ad;} .a{fill:#aaa8ad;} OMSOH | Sohar USSAV | [GEOGRAPHIC_DATA], GA" at bounding box center [469, 142] width 508 height 34
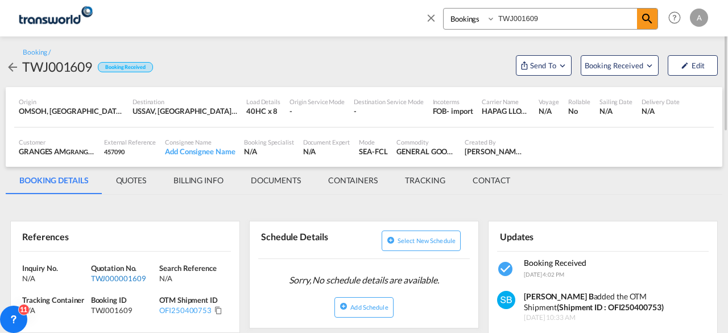
click at [125, 277] on div "TWJ000001609" at bounding box center [124, 278] width 66 height 10
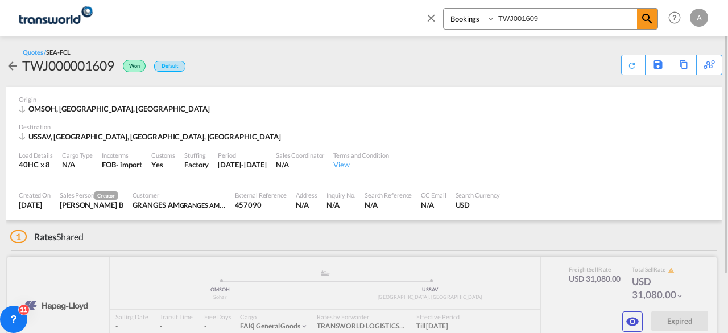
scroll to position [57, 0]
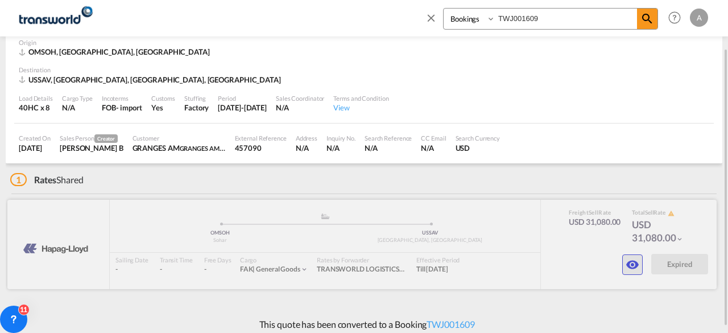
click at [633, 265] on md-icon "icon-eye" at bounding box center [633, 265] width 14 height 14
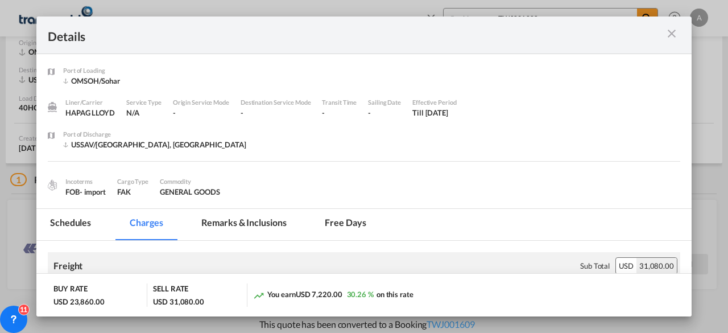
click at [674, 34] on md-icon "icon-close m-3 fg-AAA8AD cursor" at bounding box center [672, 34] width 14 height 14
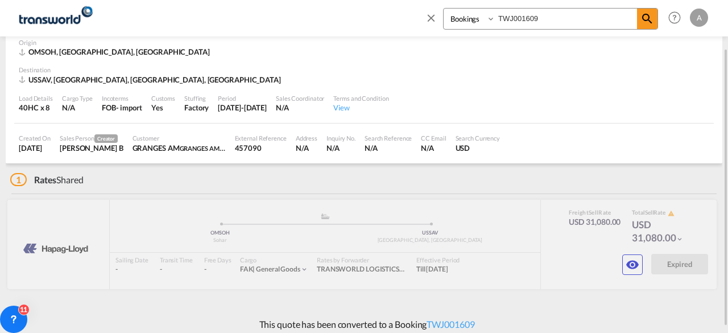
click at [432, 17] on md-icon "icon-close" at bounding box center [431, 17] width 13 height 13
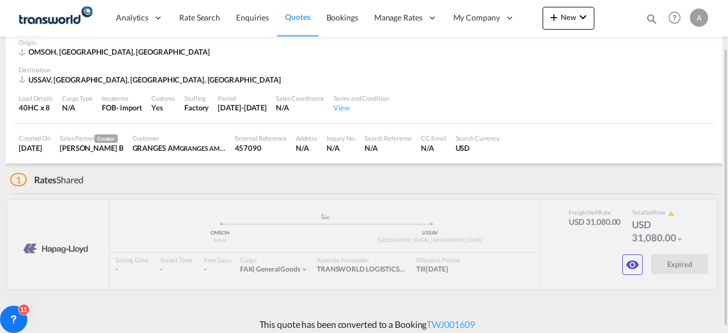
scroll to position [0, 0]
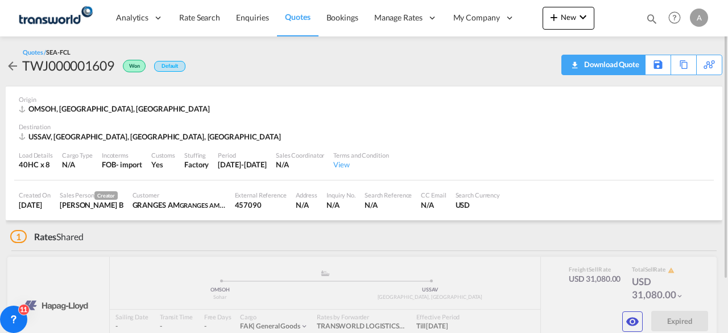
click at [623, 62] on div "Download Quote" at bounding box center [611, 64] width 58 height 18
drag, startPoint x: 31, startPoint y: 109, endPoint x: 40, endPoint y: 111, distance: 9.9
click at [40, 111] on span "OMSOH, [GEOGRAPHIC_DATA], [GEOGRAPHIC_DATA]" at bounding box center [119, 108] width 182 height 9
drag, startPoint x: 135, startPoint y: 208, endPoint x: 164, endPoint y: 211, distance: 28.7
click at [164, 211] on div "Customer GRANGES AM GRANGES AMERICAS INC." at bounding box center [179, 200] width 102 height 28
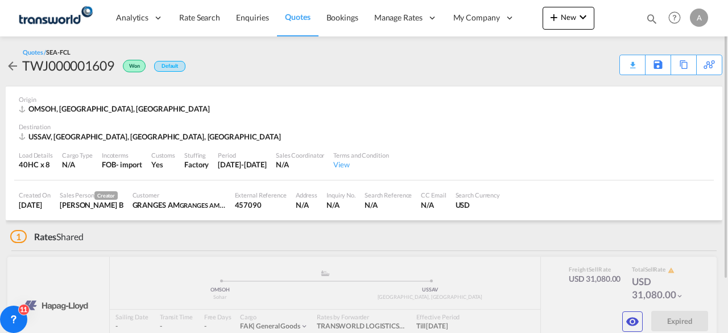
click at [174, 205] on div "GRANGES AM GRANGES AMERICAS INC." at bounding box center [179, 205] width 93 height 10
click at [11, 68] on md-icon "icon-arrow-left" at bounding box center [13, 66] width 14 height 14
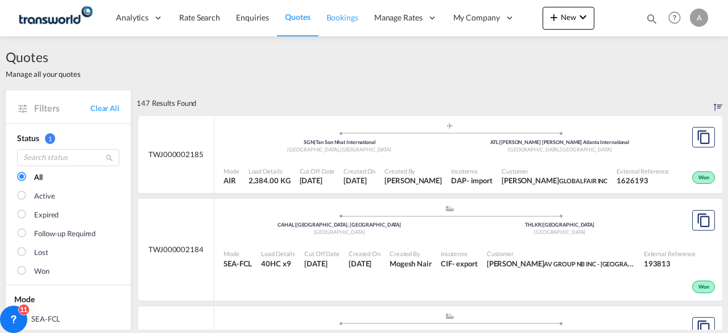
click at [343, 20] on span "Bookings" at bounding box center [343, 18] width 32 height 10
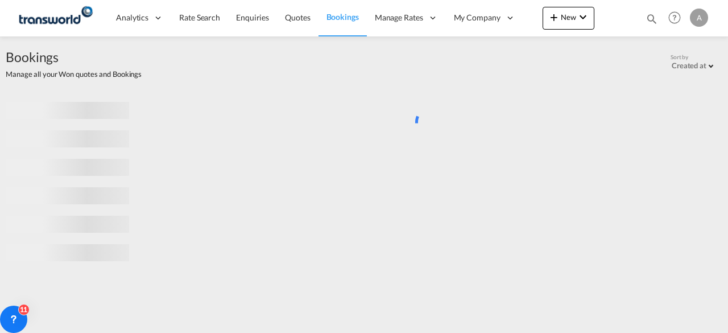
drag, startPoint x: 657, startPoint y: 13, endPoint x: 524, endPoint y: 25, distance: 134.3
click at [656, 13] on md-icon "icon-magnify" at bounding box center [652, 19] width 13 height 13
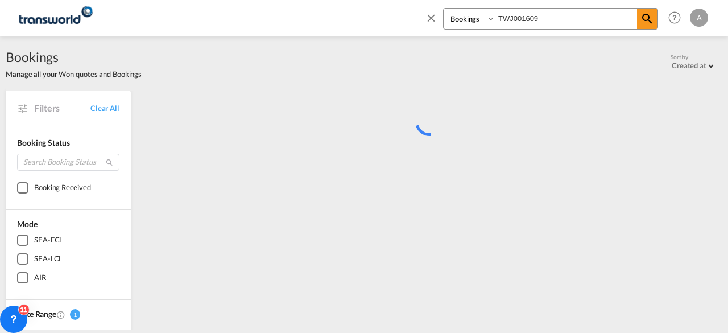
click at [605, 19] on input "TWJ001609" at bounding box center [567, 19] width 142 height 20
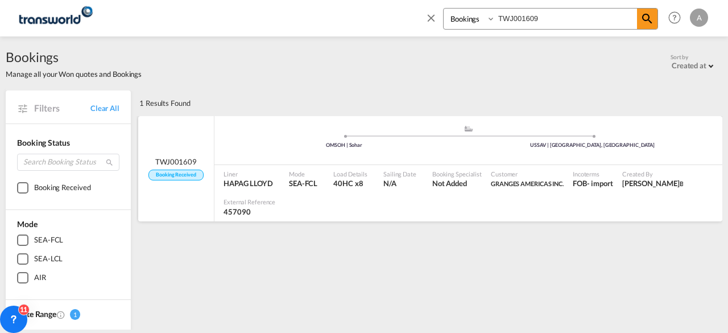
click at [408, 179] on span "N/A" at bounding box center [400, 183] width 33 height 10
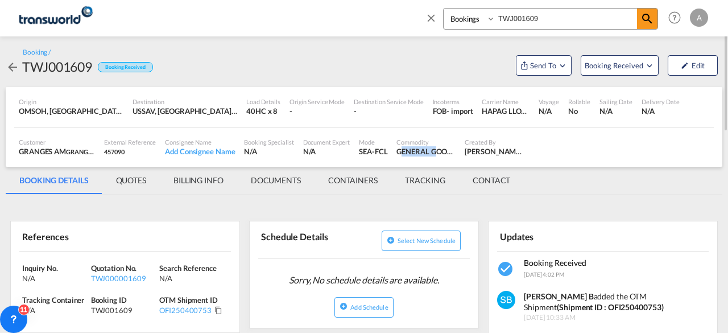
drag, startPoint x: 398, startPoint y: 153, endPoint x: 437, endPoint y: 150, distance: 38.8
click at [437, 150] on div "GENERAL GOODS" at bounding box center [426, 151] width 59 height 10
